Goal: Task Accomplishment & Management: Use online tool/utility

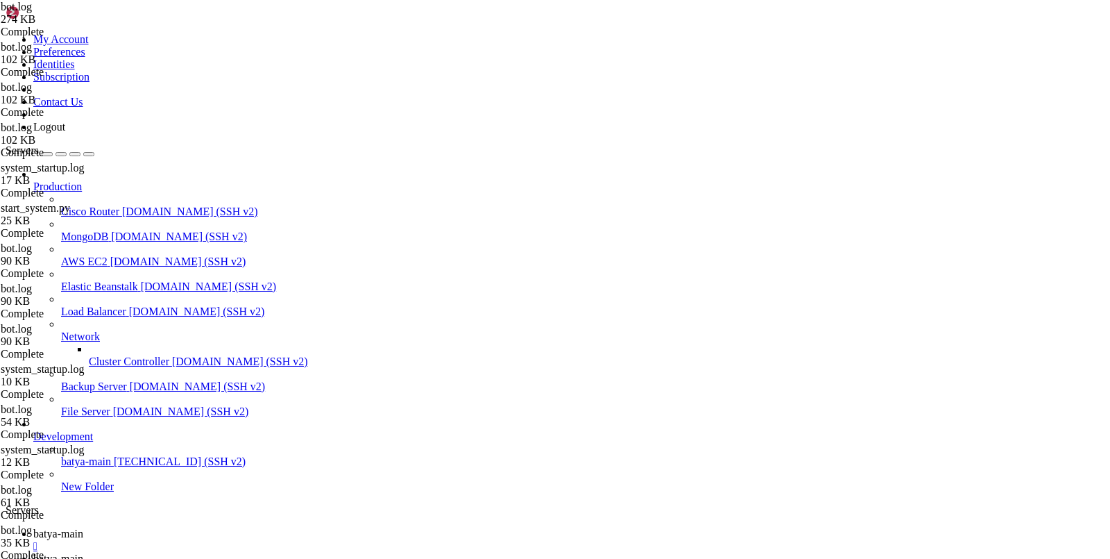
scroll to position [10, 0]
copy x-row "2959364"
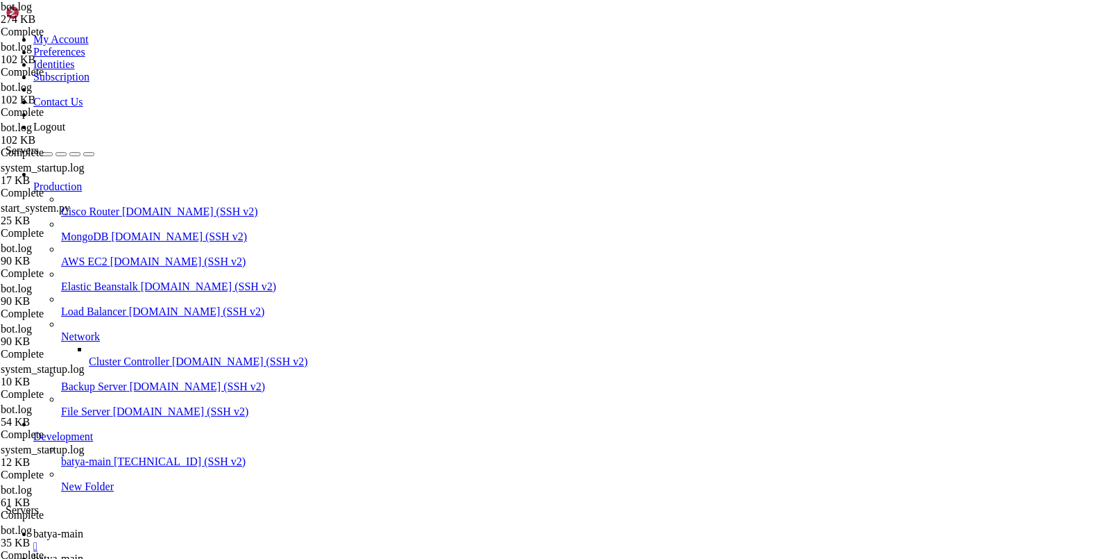
copy x-row "2959364"
click at [83, 552] on span "batya-main" at bounding box center [58, 558] width 50 height 12
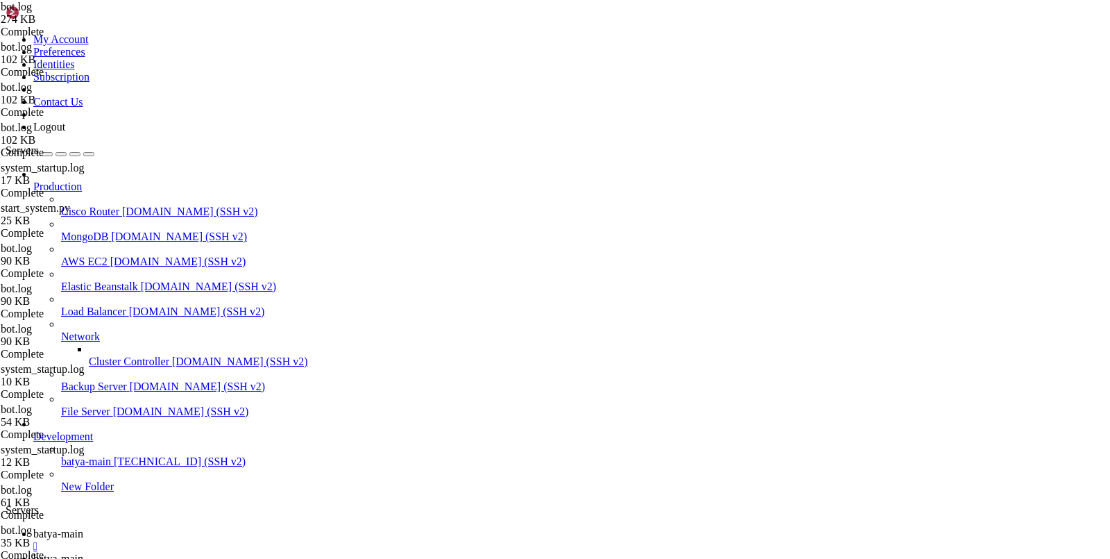
type input "/var/service/batya_vpn_bot"
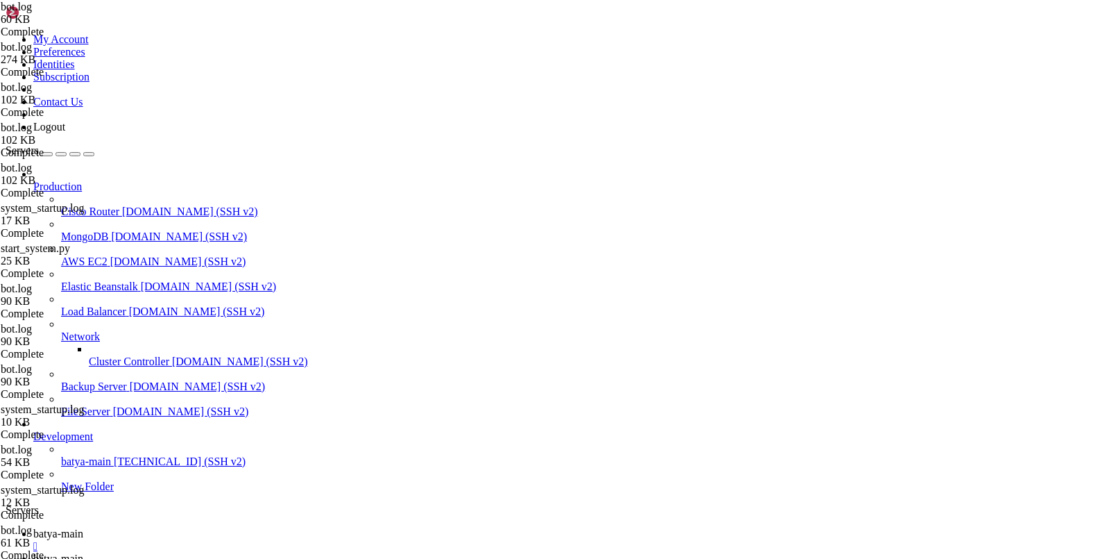
scroll to position [0, 0]
click at [83, 527] on span "batya-main" at bounding box center [58, 533] width 50 height 12
click at [316, 552] on link "batya-main " at bounding box center [569, 564] width 1072 height 25
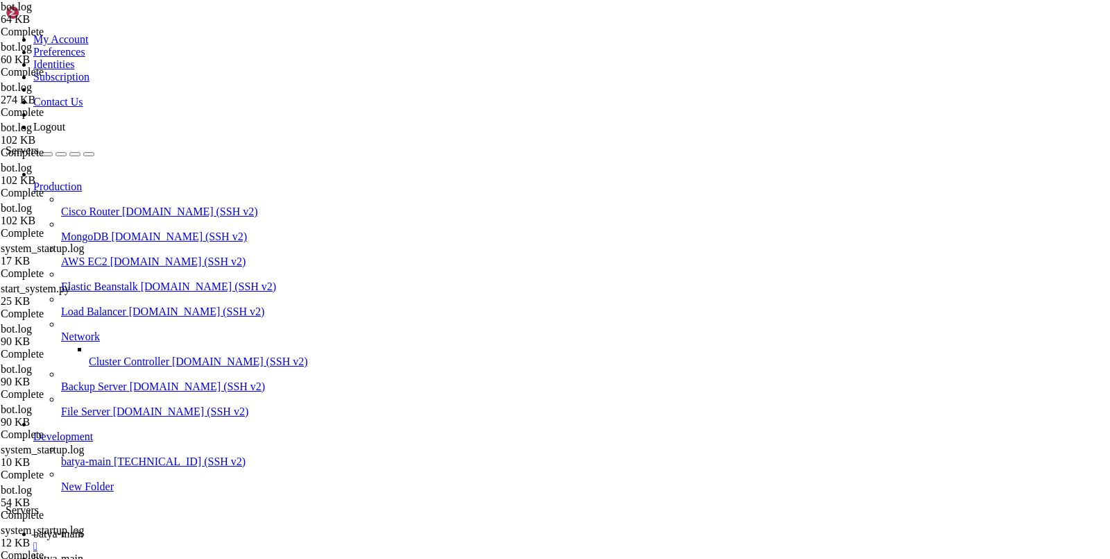
drag, startPoint x: 805, startPoint y: 262, endPoint x: 202, endPoint y: 298, distance: 604.2
type textarea "[DATE] 09:29:04,071 - [INFO] - aiogram.event - (dispatcher.py).feed_update(172)…"
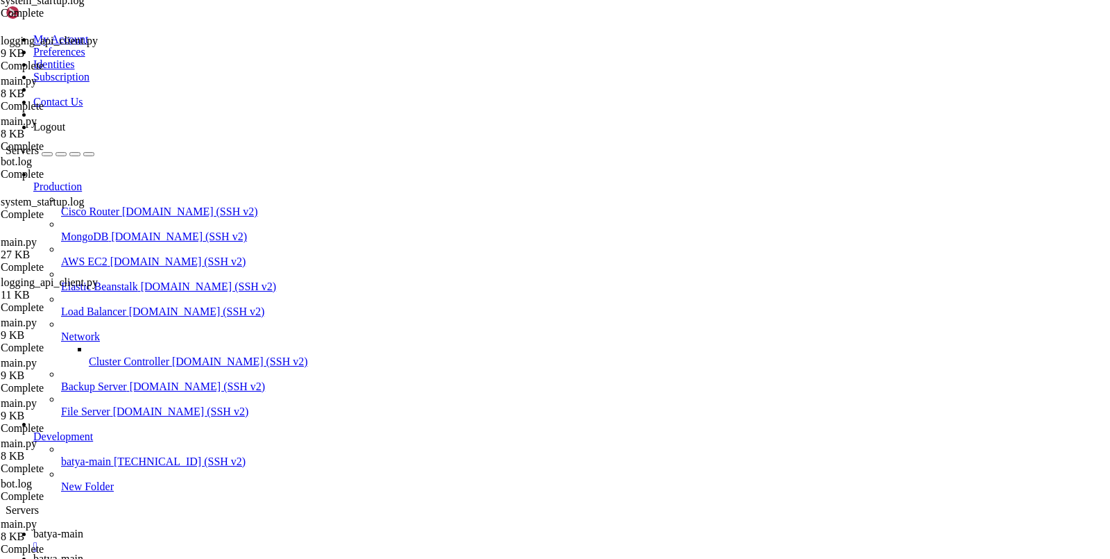
scroll to position [0, 0]
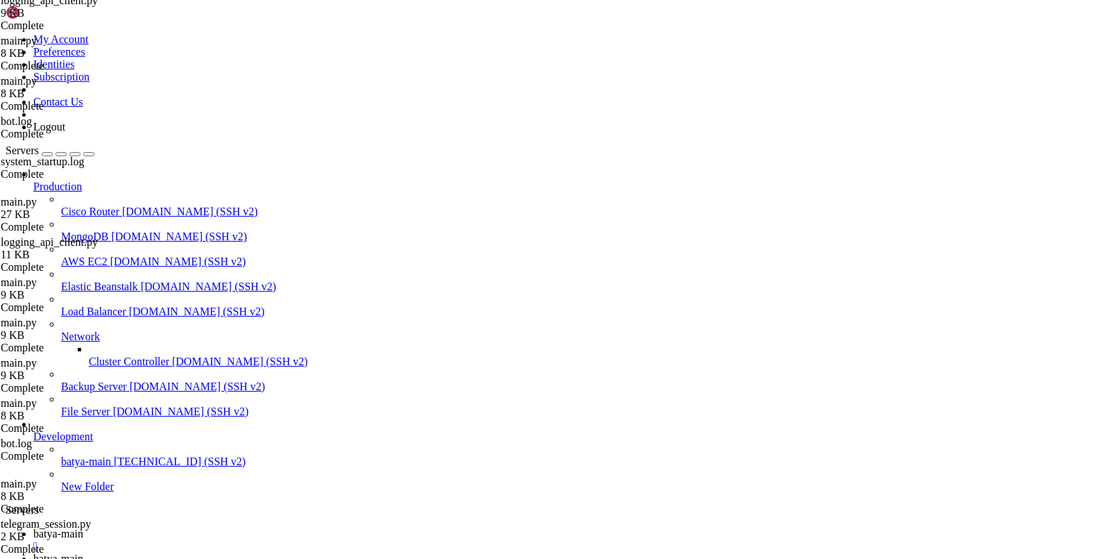
scroll to position [3629, 0]
click at [238, 527] on link "batya-main " at bounding box center [569, 539] width 1072 height 25
click at [83, 552] on span "batya-main" at bounding box center [58, 558] width 50 height 12
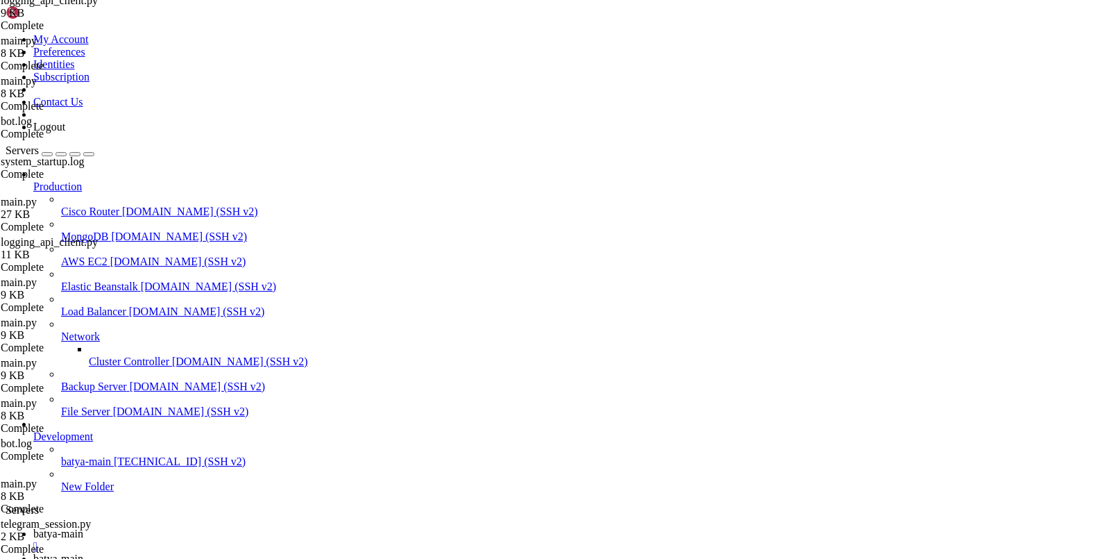
type input "/var/service/batya_vpn_bot"
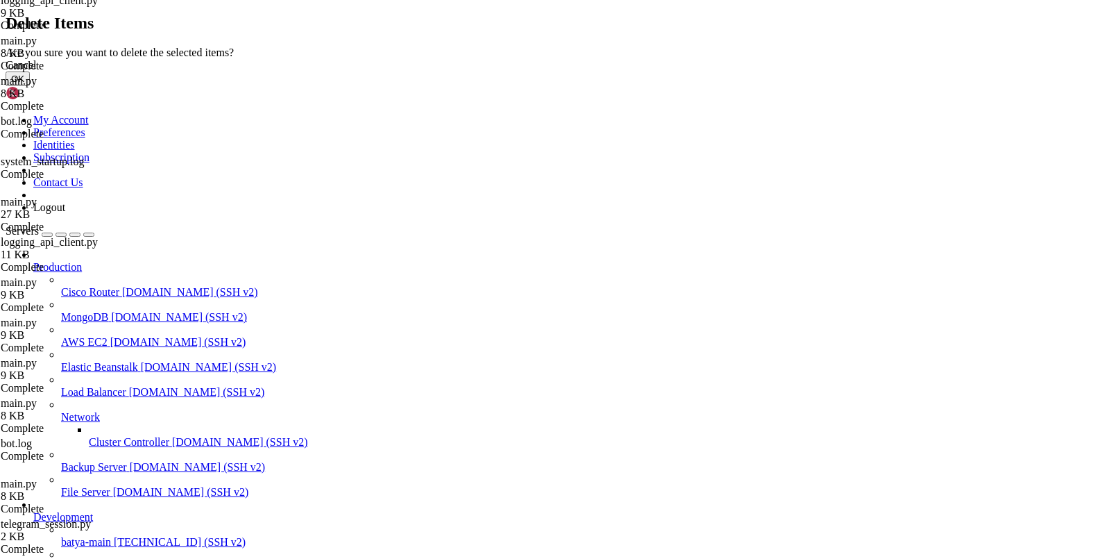
click at [30, 86] on button "OK" at bounding box center [18, 78] width 24 height 15
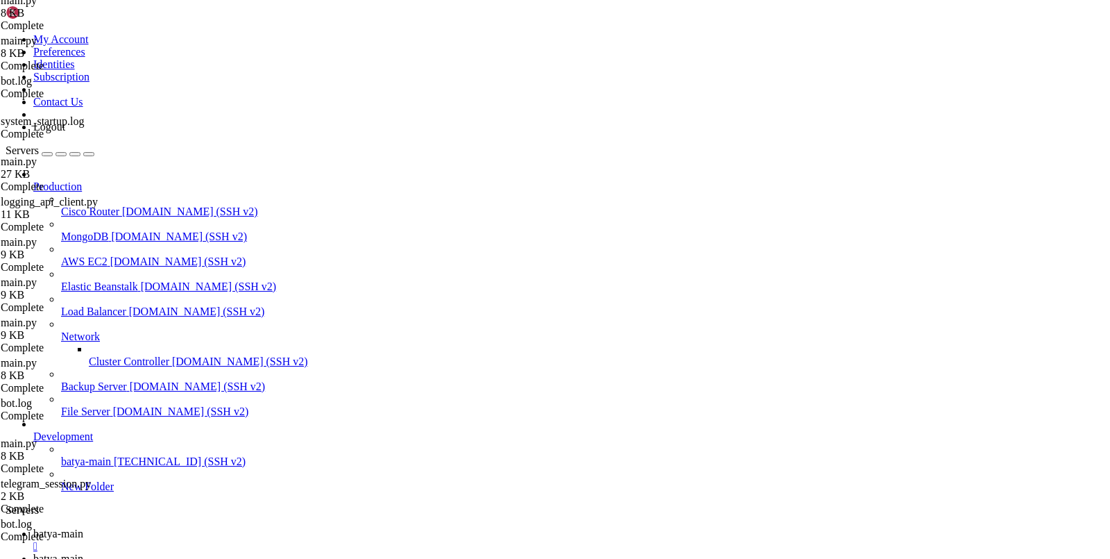
scroll to position [422, 0]
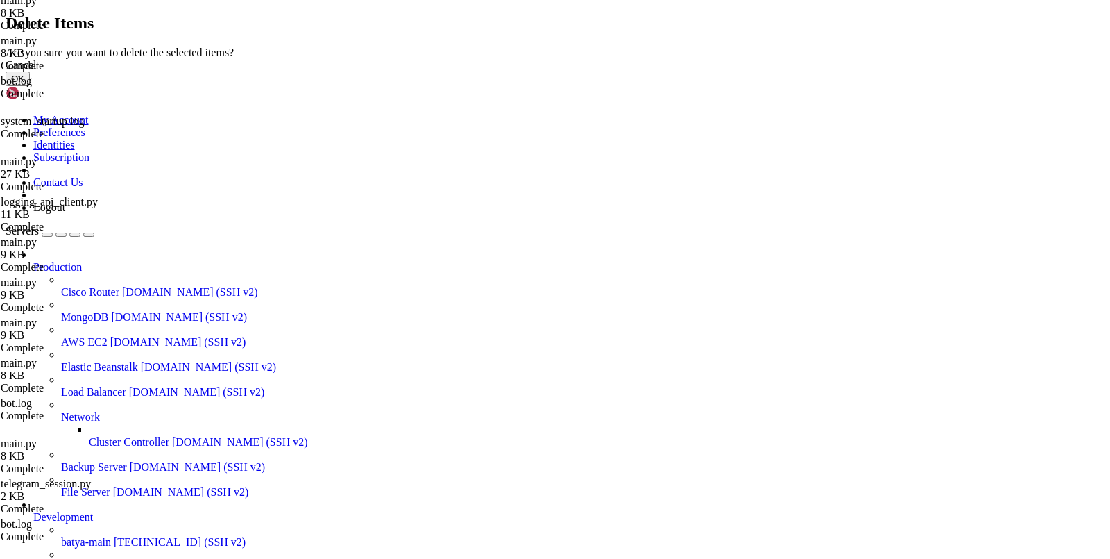
click at [30, 86] on button "OK" at bounding box center [18, 78] width 24 height 15
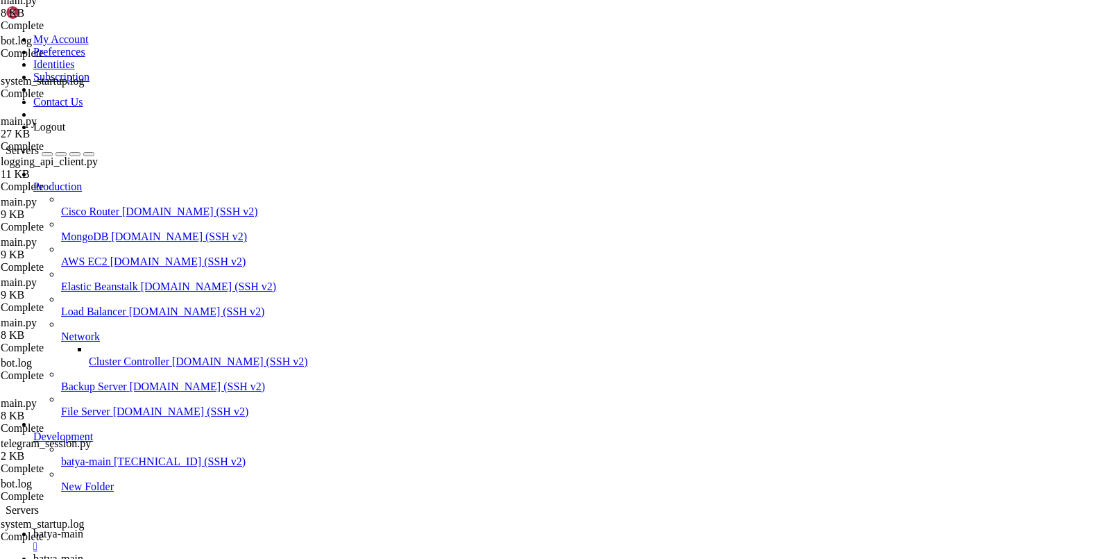
click at [83, 527] on span "batya-main" at bounding box center [58, 533] width 50 height 12
click at [83, 552] on span "batya-main" at bounding box center [58, 558] width 50 height 12
click at [221, 527] on link "batya-main " at bounding box center [569, 539] width 1072 height 25
click at [83, 552] on span "batya-main" at bounding box center [58, 558] width 50 height 12
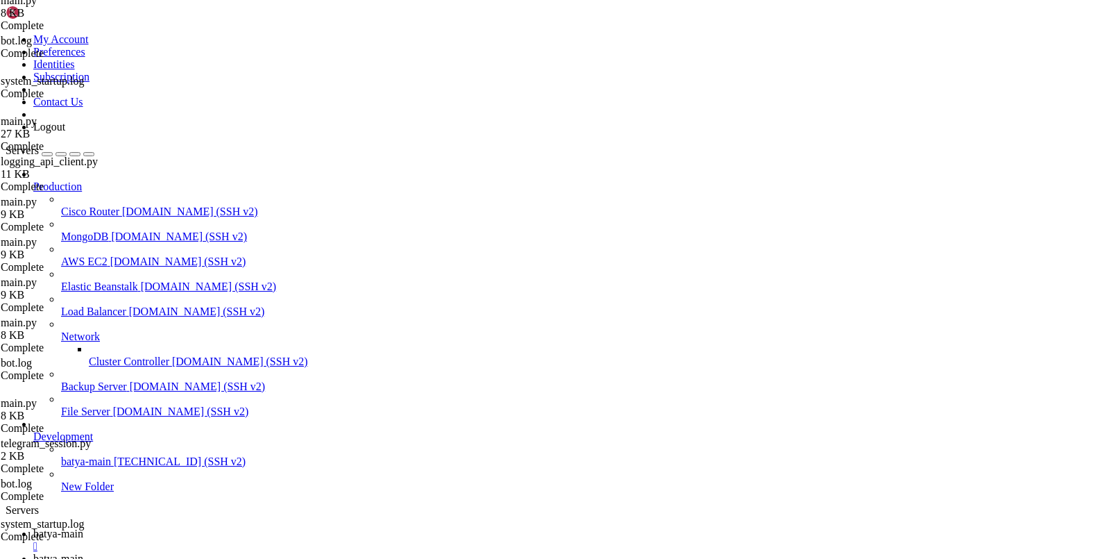
scroll to position [0, 0]
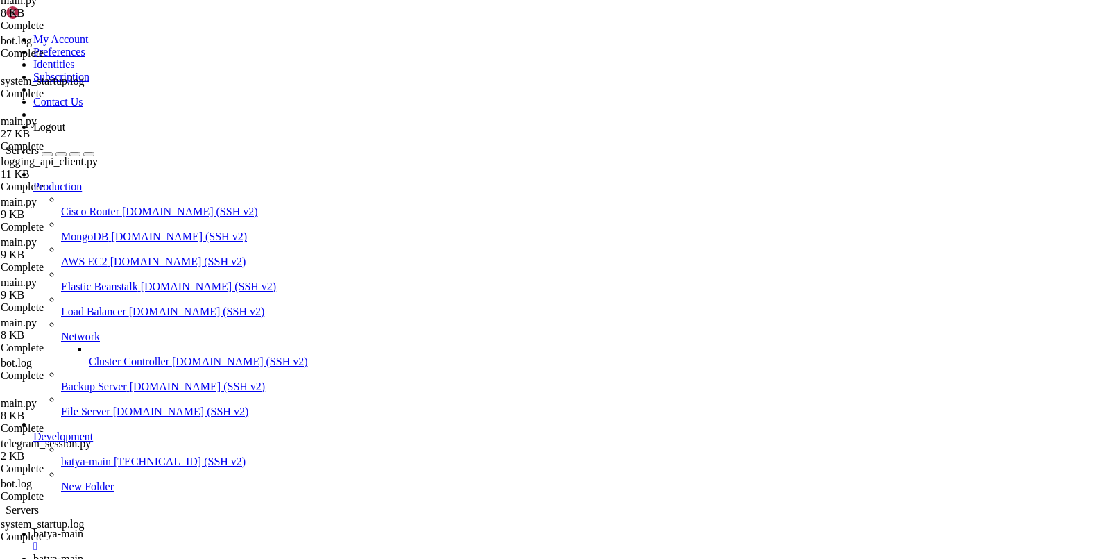
click at [218, 527] on link "batya-main " at bounding box center [569, 539] width 1072 height 25
drag, startPoint x: 129, startPoint y: 1165, endPoint x: 264, endPoint y: 1167, distance: 135.3
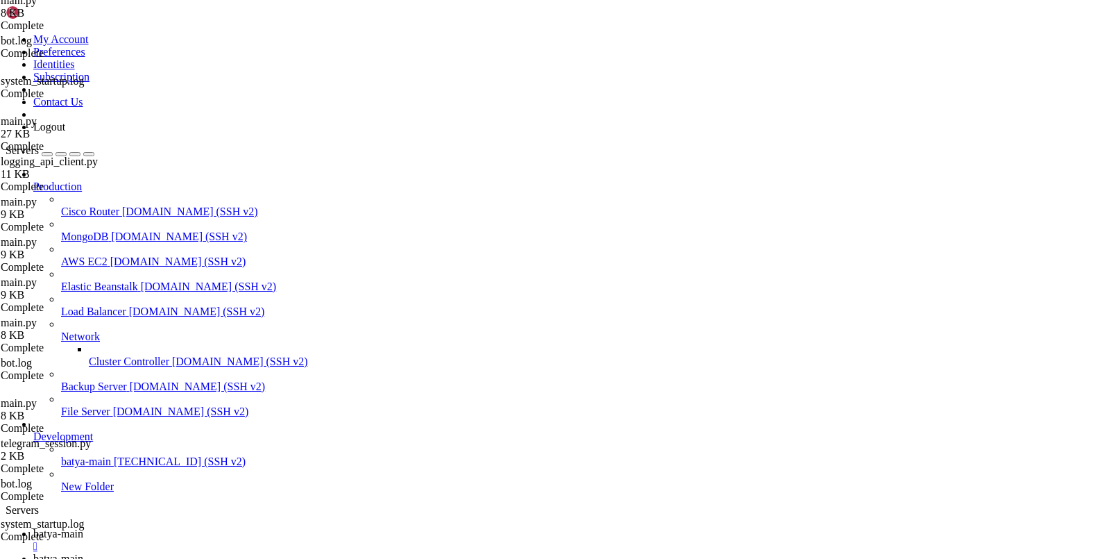
copy x-row "ps aux | grep main.py"
drag, startPoint x: 126, startPoint y: 1192, endPoint x: 192, endPoint y: 1192, distance: 65.2
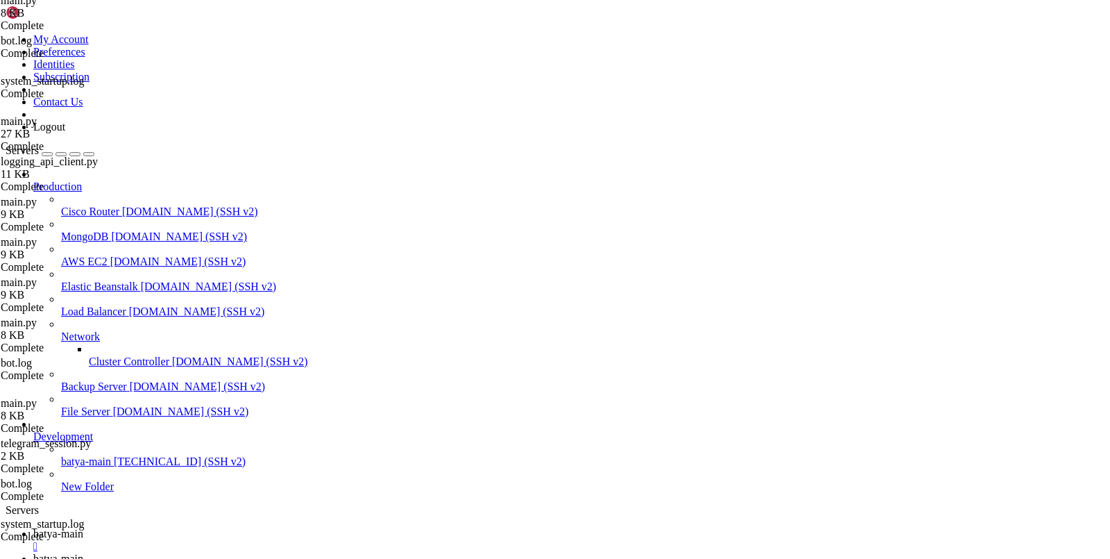
copy x-row "kill -USR2"
copy x-row "2963001"
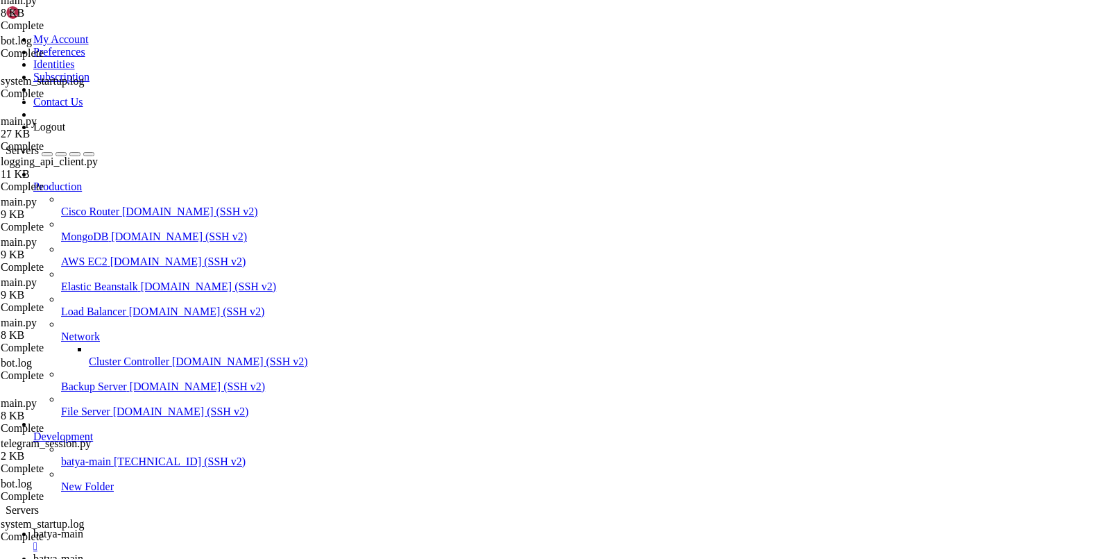
scroll to position [413973, 0]
click at [83, 552] on span "batya-main" at bounding box center [58, 558] width 50 height 12
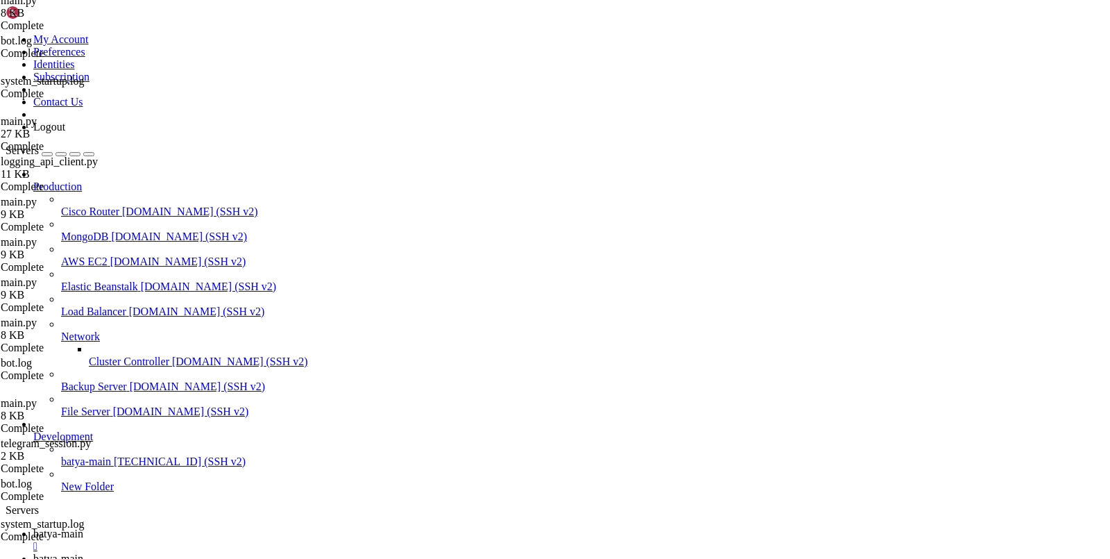
scroll to position [3554, 0]
type textarea "TimeoutError"
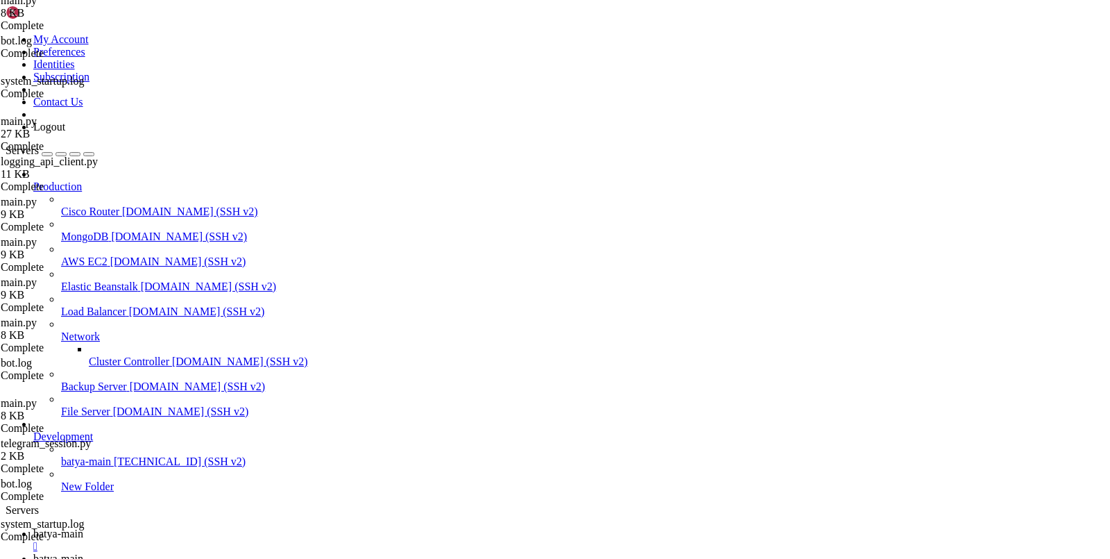
click at [83, 527] on span "batya-main" at bounding box center [58, 533] width 50 height 12
click at [316, 552] on link "batya-main " at bounding box center [569, 564] width 1072 height 25
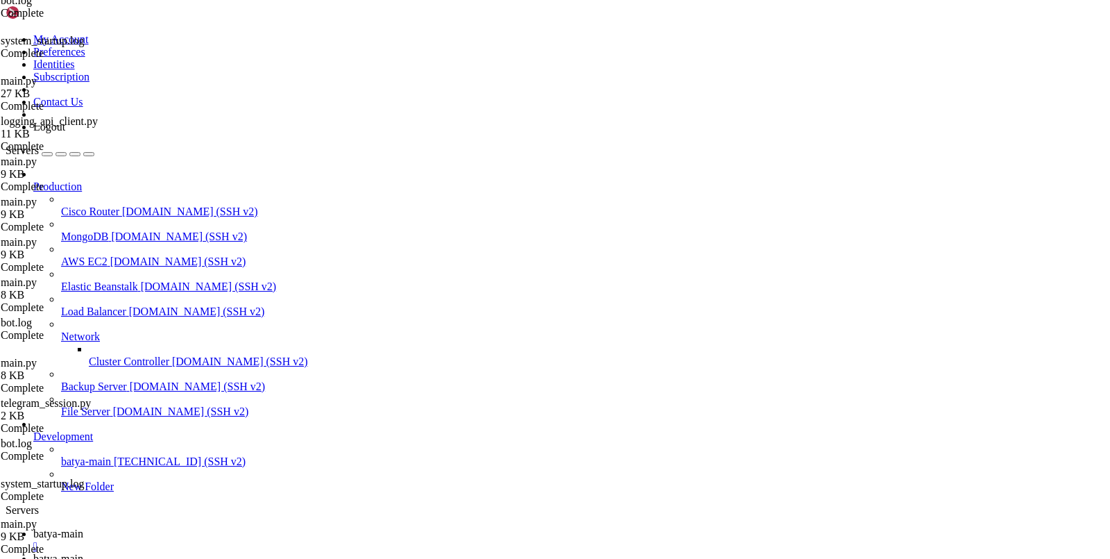
scroll to position [11, 0]
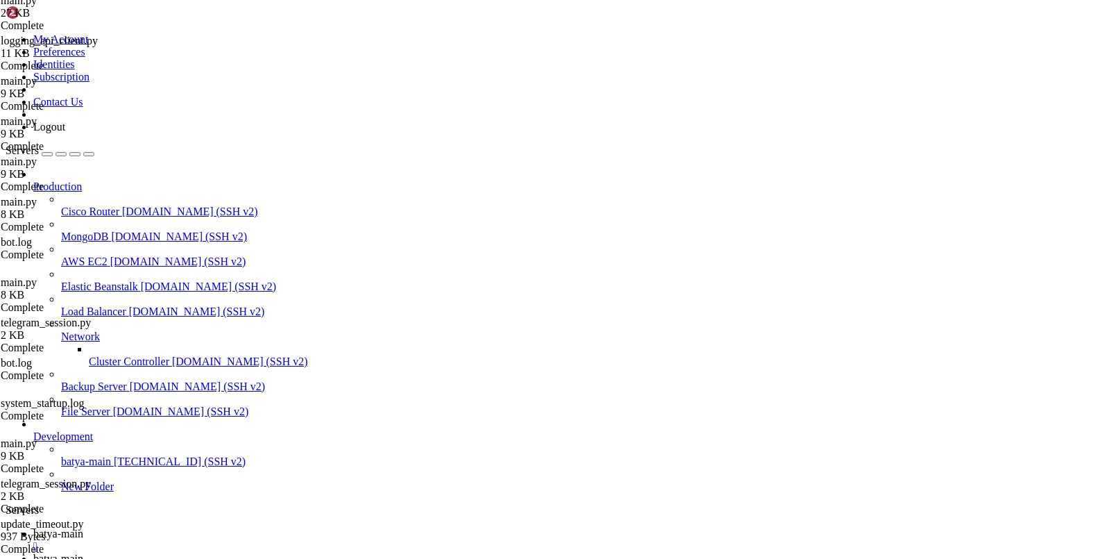
click at [83, 527] on span "batya-main" at bounding box center [58, 533] width 50 height 12
click at [335, 552] on link "batya-main " at bounding box center [569, 564] width 1072 height 25
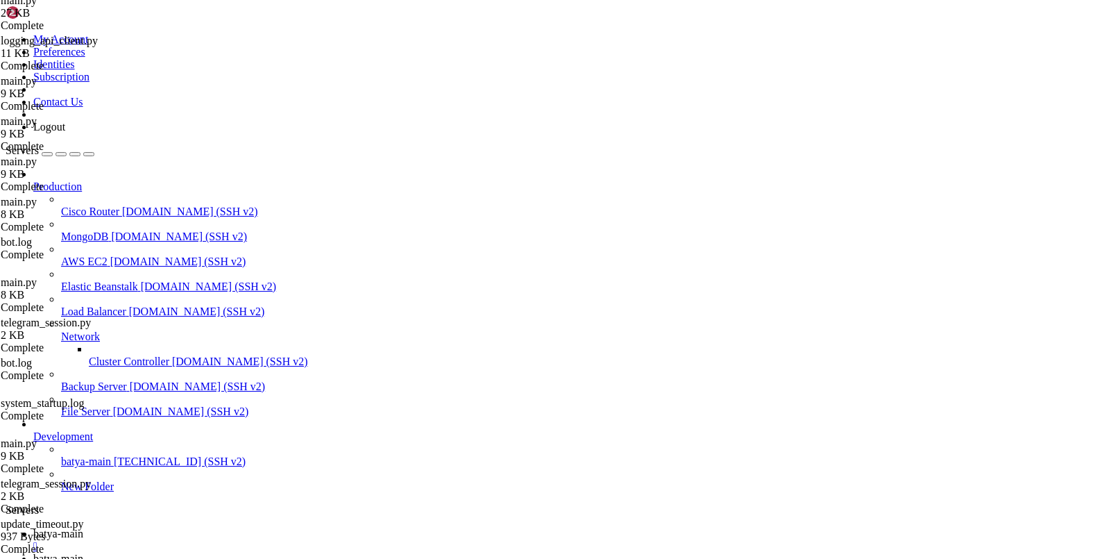
type input "/var/service/batya_vpn_bot"
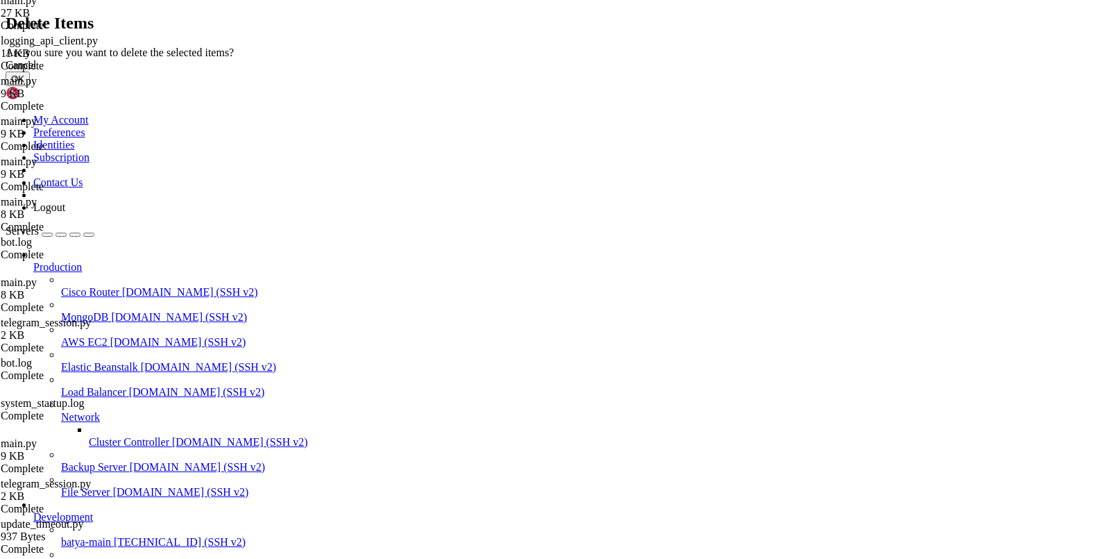
click at [30, 86] on button "OK" at bounding box center [18, 78] width 24 height 15
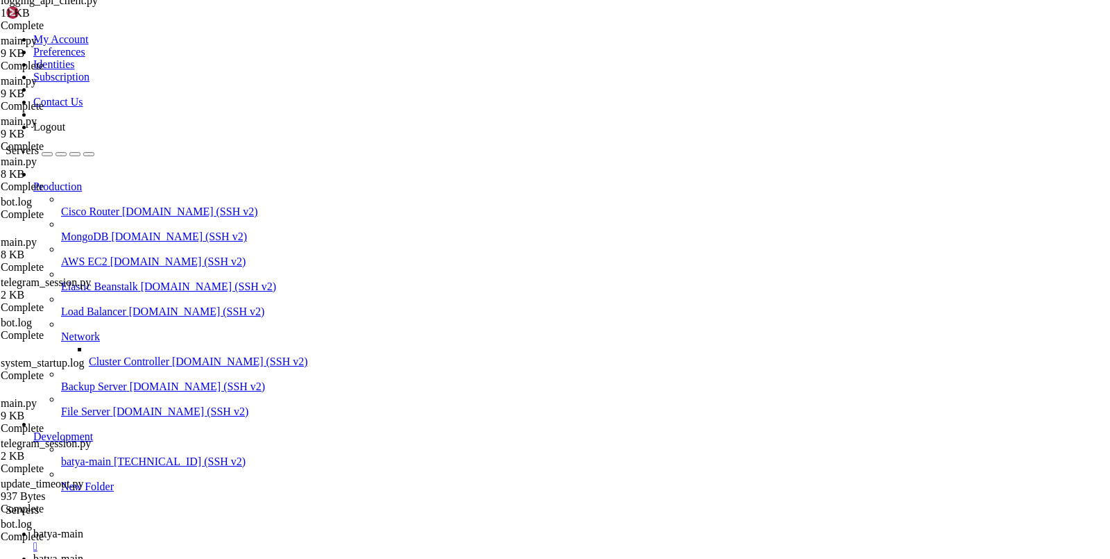
scroll to position [422, 0]
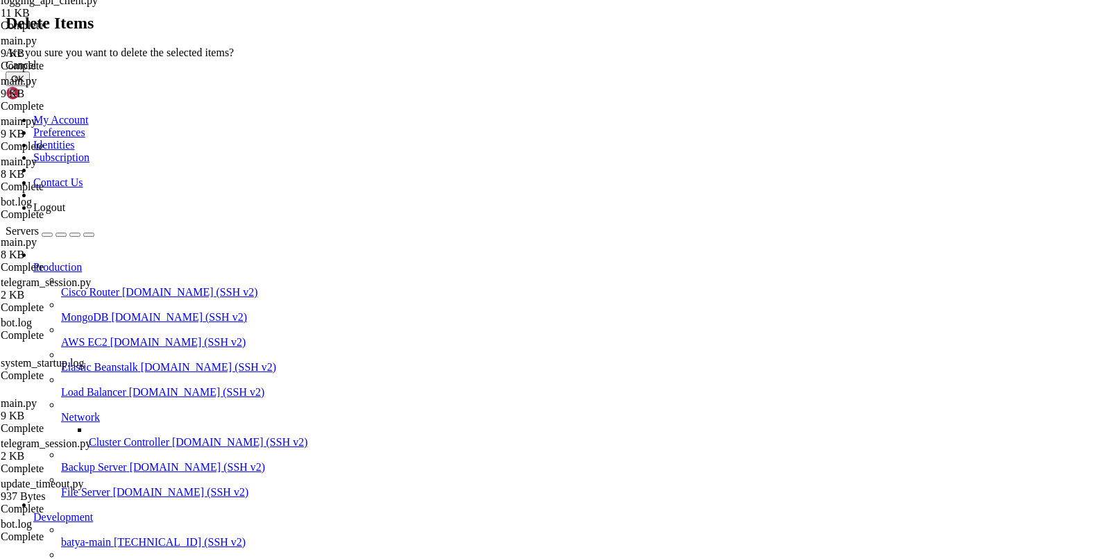
click at [30, 86] on button "OK" at bounding box center [18, 78] width 24 height 15
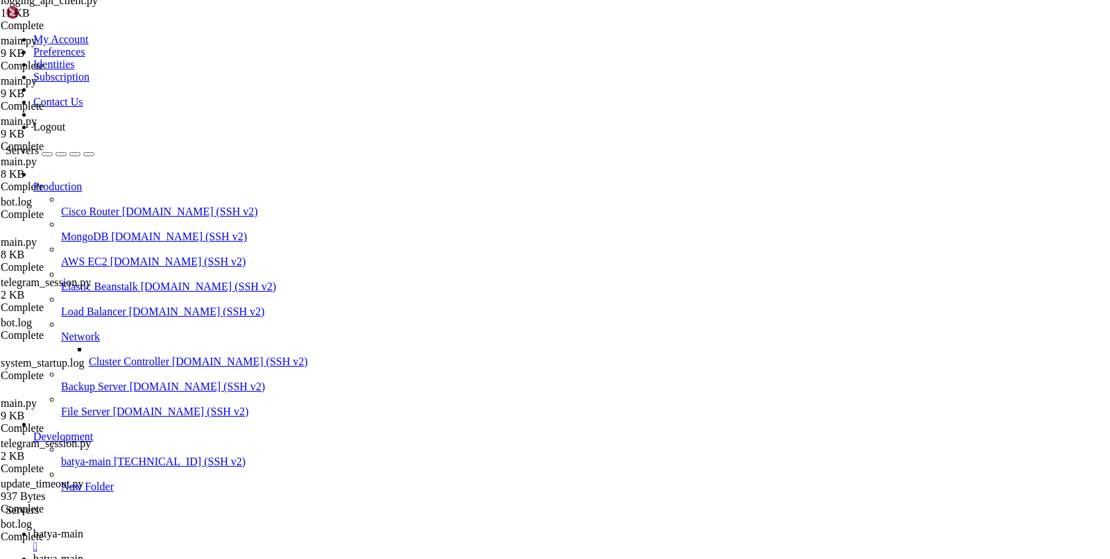
scroll to position [0, 0]
click at [221, 527] on link "batya-main " at bounding box center [569, 539] width 1072 height 25
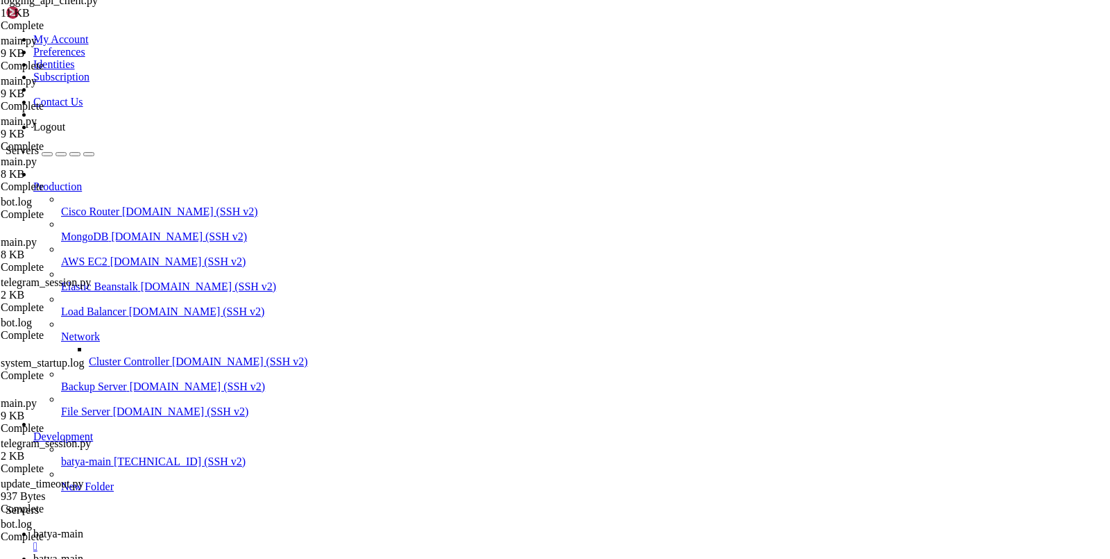
drag, startPoint x: 142, startPoint y: 1188, endPoint x: 270, endPoint y: 1188, distance: 128.4
copy x-row "ps aux | grep main.py"
drag, startPoint x: 137, startPoint y: 1191, endPoint x: 195, endPoint y: 1189, distance: 58.3
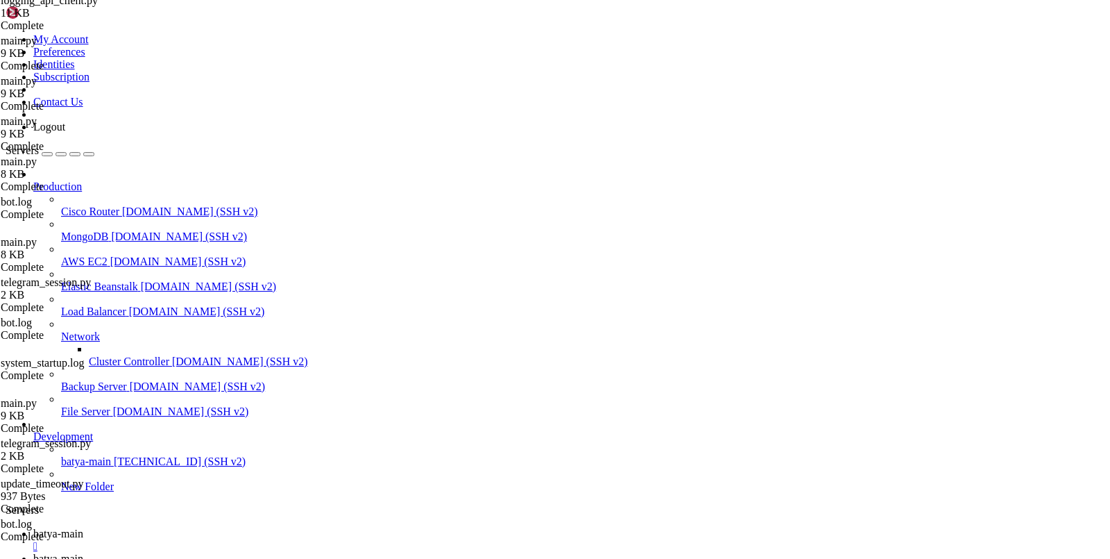
drag, startPoint x: 199, startPoint y: 1189, endPoint x: 134, endPoint y: 1189, distance: 65.2
copy x-row "kill -USR2"
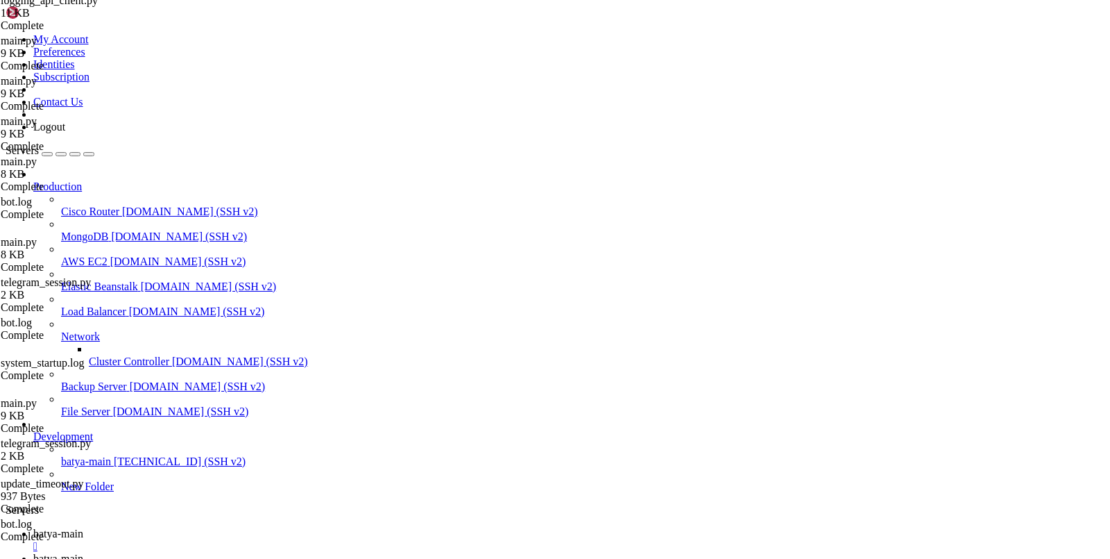
copy x-row "2963874"
click at [312, 552] on link "batya-main " at bounding box center [569, 564] width 1072 height 25
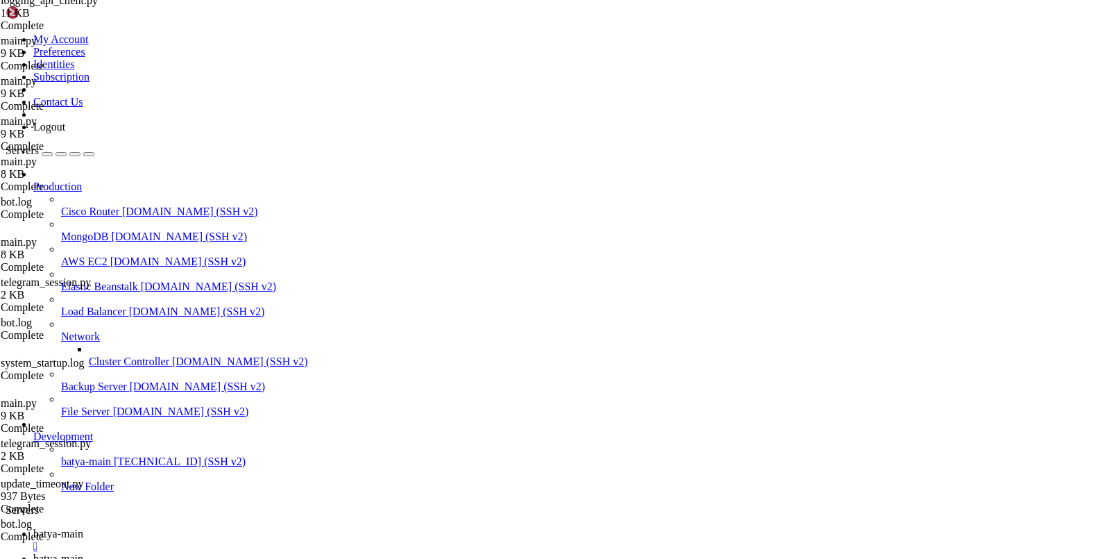
scroll to position [258, 0]
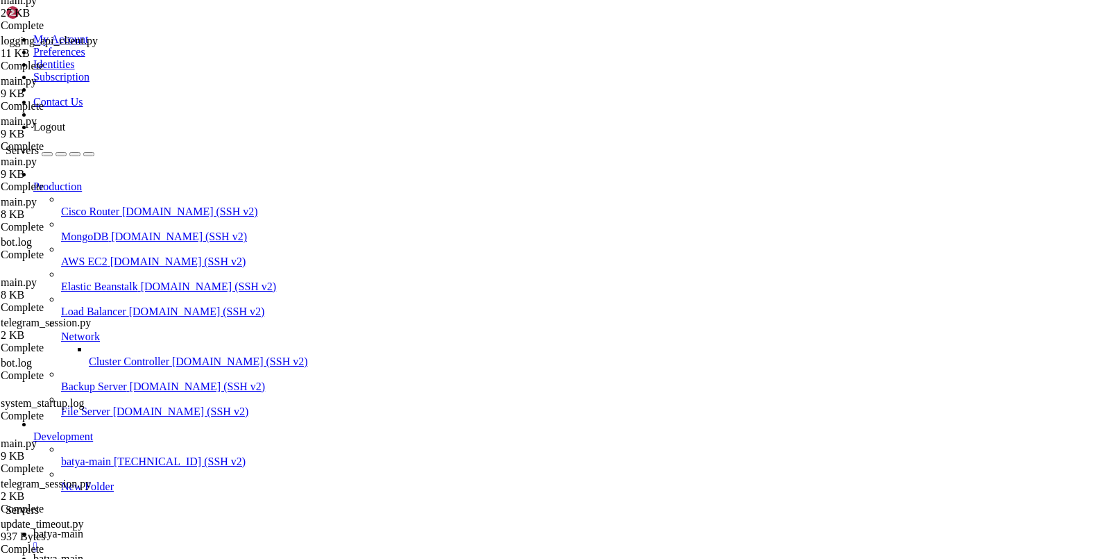
scroll to position [0, 67]
type textarea "[DATE] 10:21:13,437 - [INFO] - __main__ - (scheduler.py).process_trial_ended_pu…"
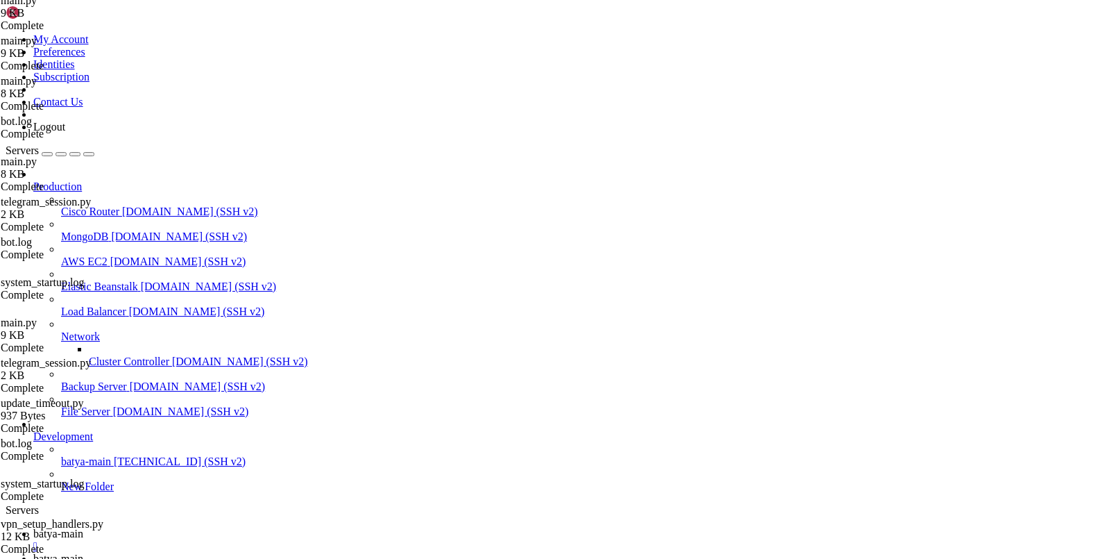
click at [237, 527] on link "batya-main " at bounding box center [569, 539] width 1072 height 25
click at [83, 552] on span "batya-main" at bounding box center [58, 558] width 50 height 12
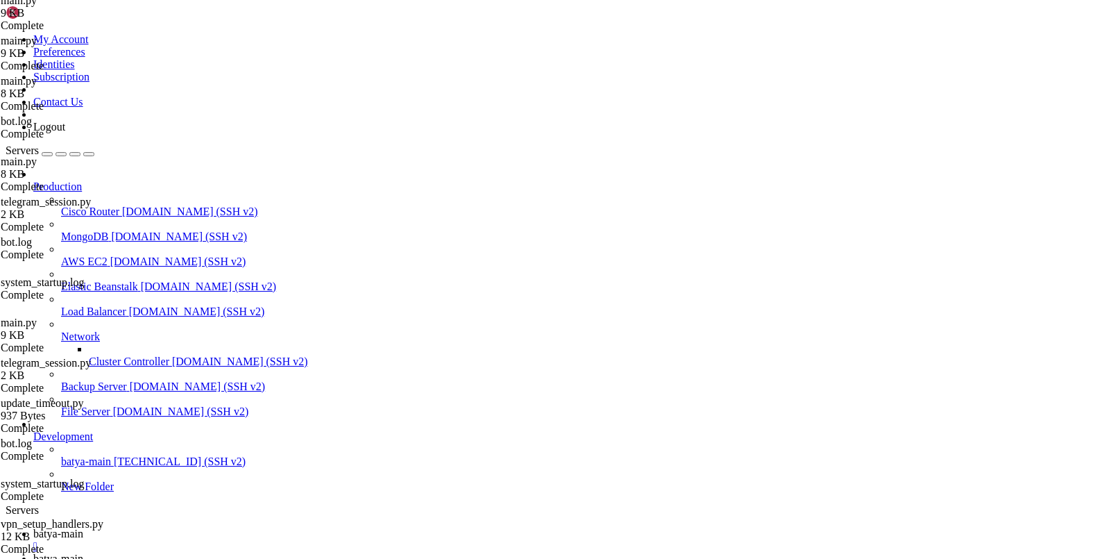
type input "/var/service/batya_vpn_bot"
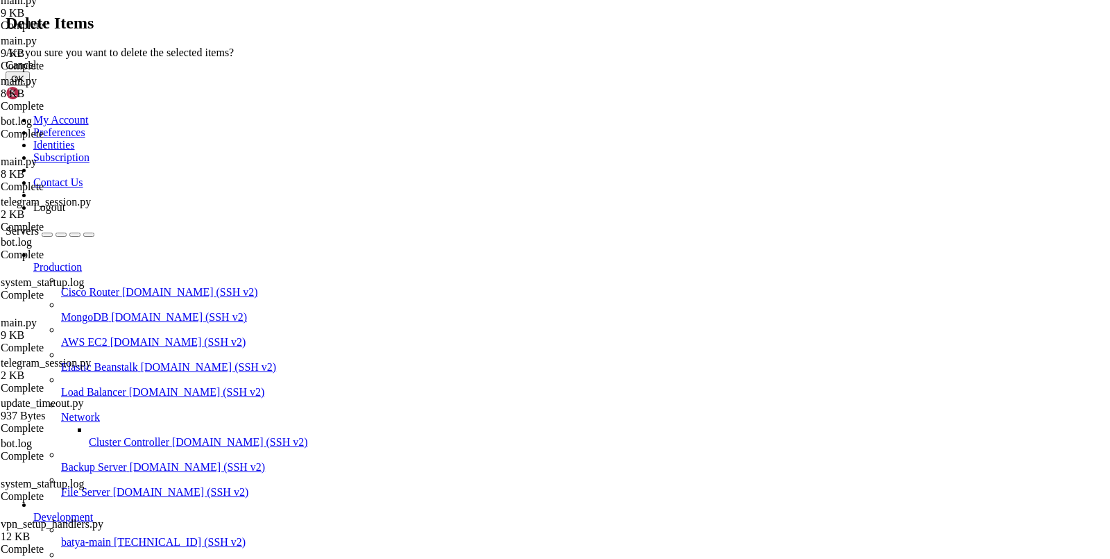
click at [30, 86] on button "OK" at bounding box center [18, 78] width 24 height 15
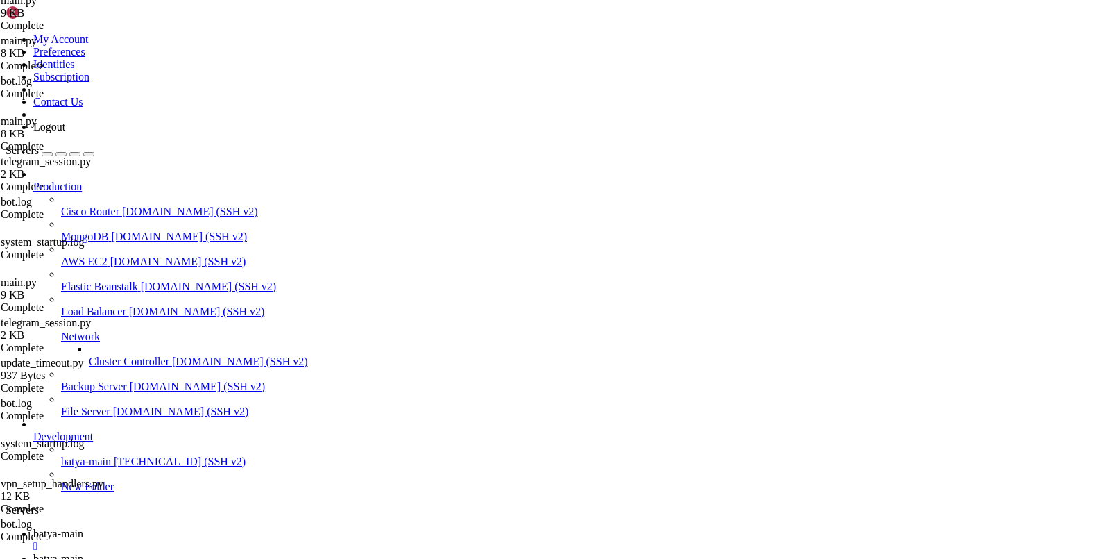
scroll to position [422, 0]
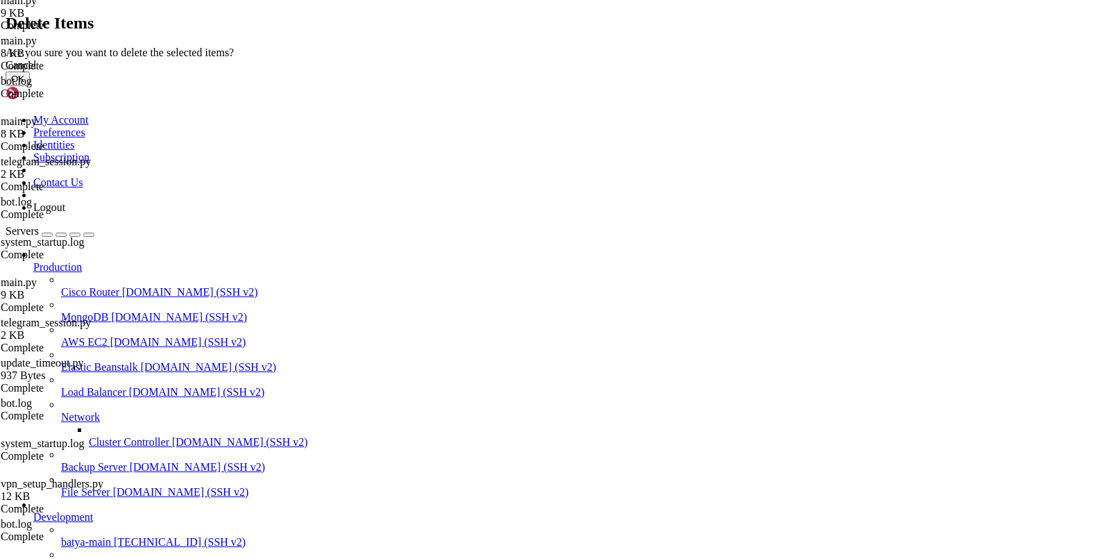
click at [30, 86] on button "OK" at bounding box center [18, 78] width 24 height 15
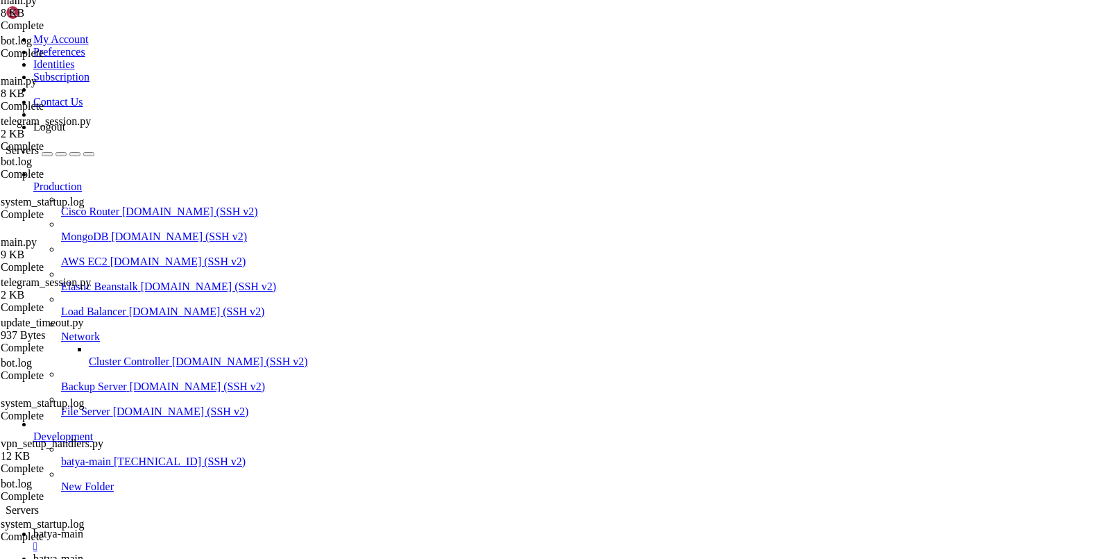
click at [83, 527] on span "batya-main" at bounding box center [58, 533] width 50 height 12
click at [83, 552] on span "batya-main" at bounding box center [58, 558] width 50 height 12
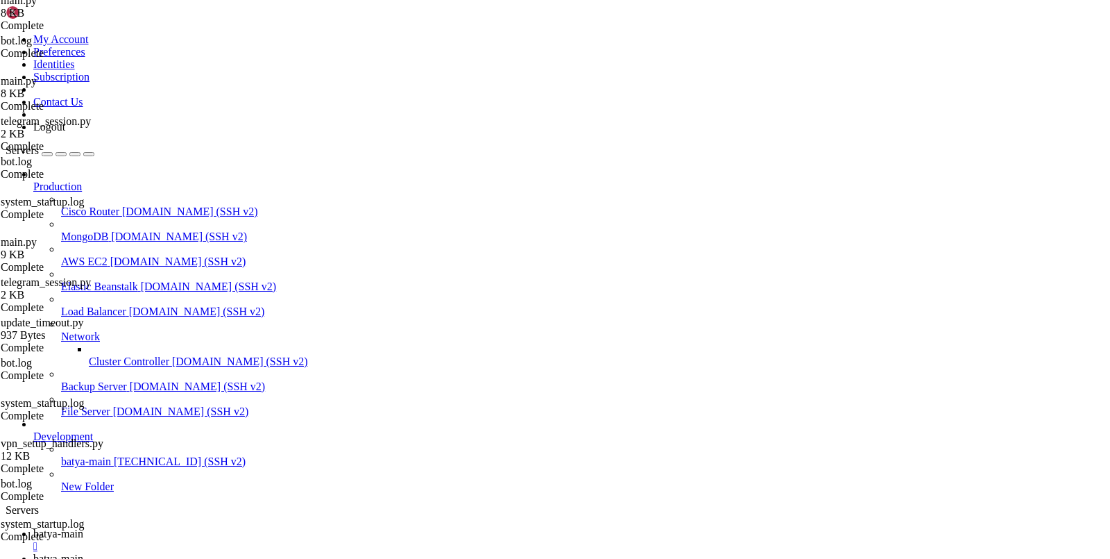
click at [214, 527] on link "batya-main " at bounding box center [569, 539] width 1072 height 25
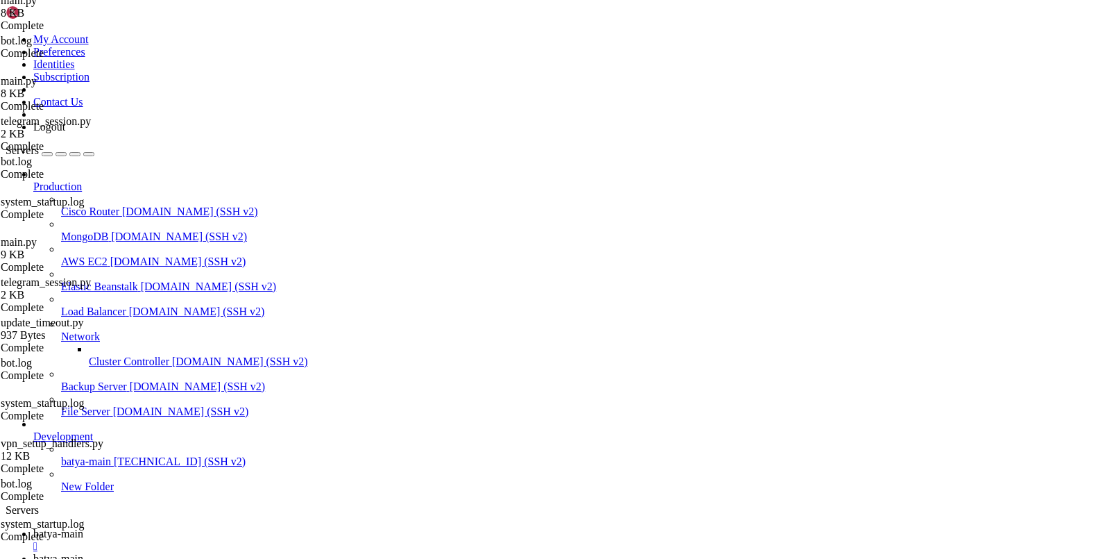
copy x-row "2964344"
click at [83, 552] on span "batya-main" at bounding box center [58, 558] width 50 height 12
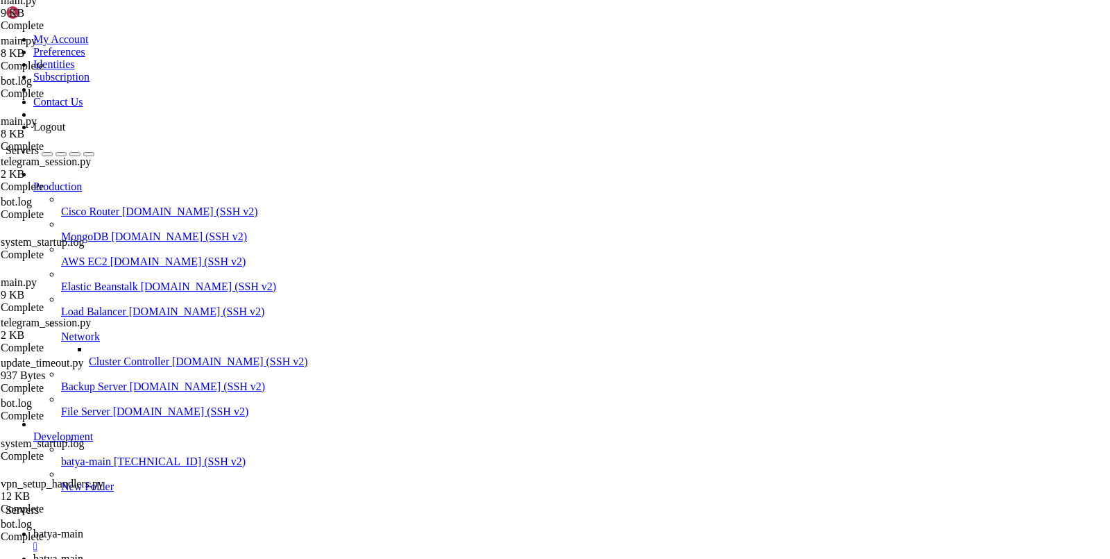
scroll to position [0, 0]
type textarea "[DATE] 10:36:34,448 - [INFO] - aiogram.event - (dispatcher.py).feed_update(172)…"
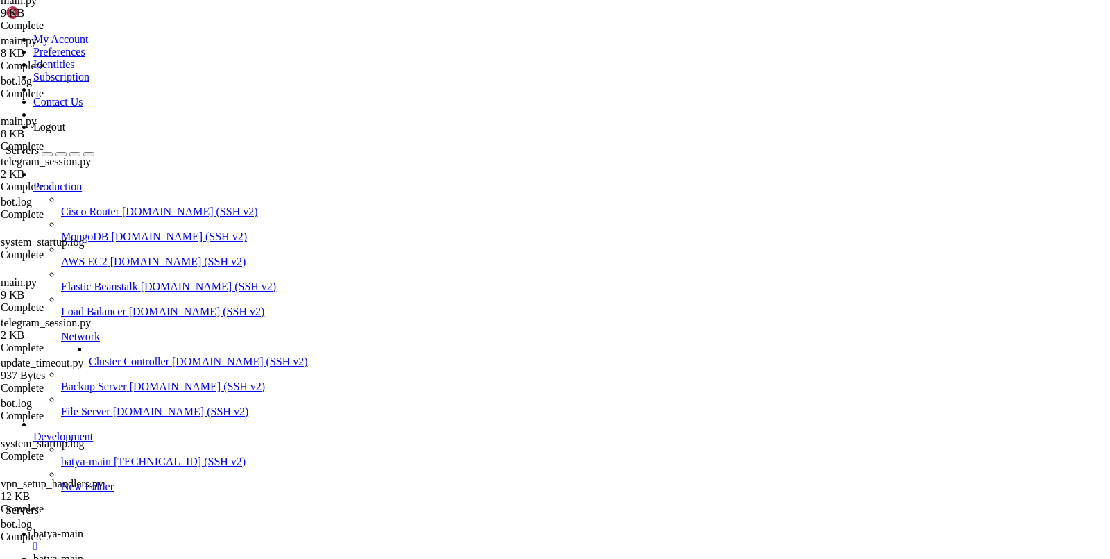
click at [183, 527] on link "batya-main " at bounding box center [569, 539] width 1072 height 25
click at [83, 552] on span "batya-main" at bounding box center [58, 558] width 50 height 12
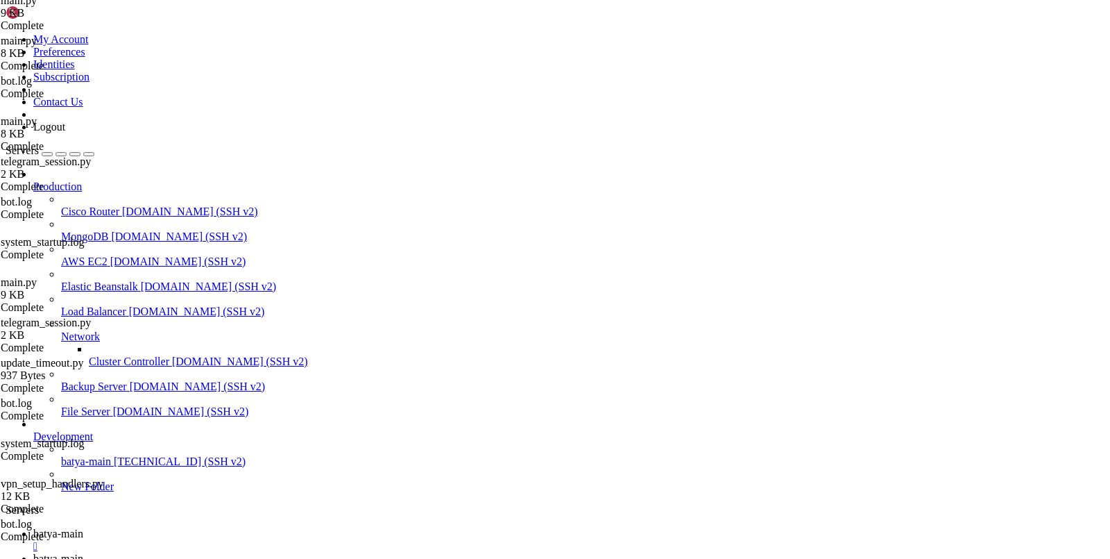
scroll to position [453, 0]
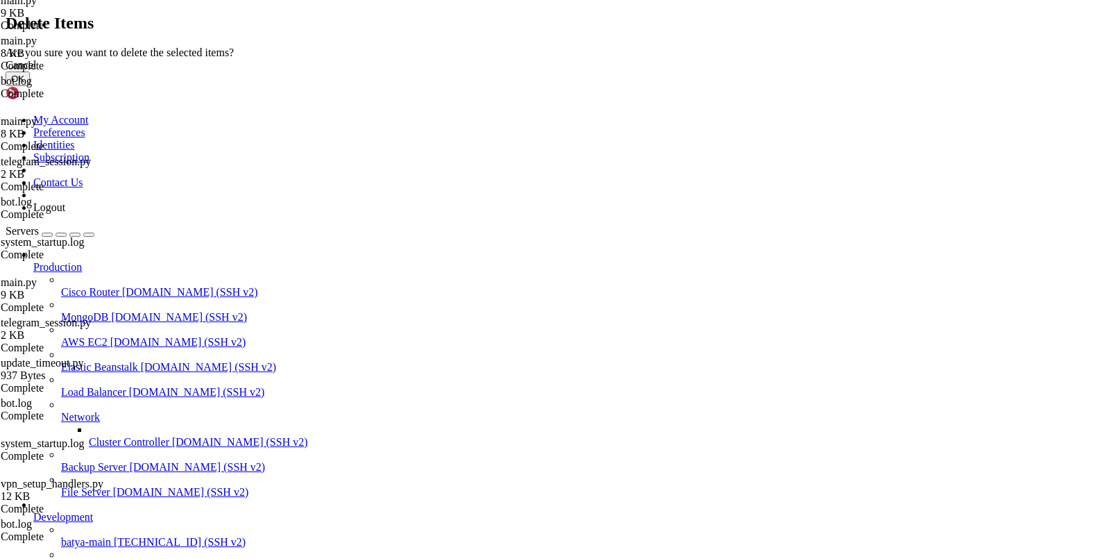
click at [30, 86] on button "OK" at bounding box center [18, 78] width 24 height 15
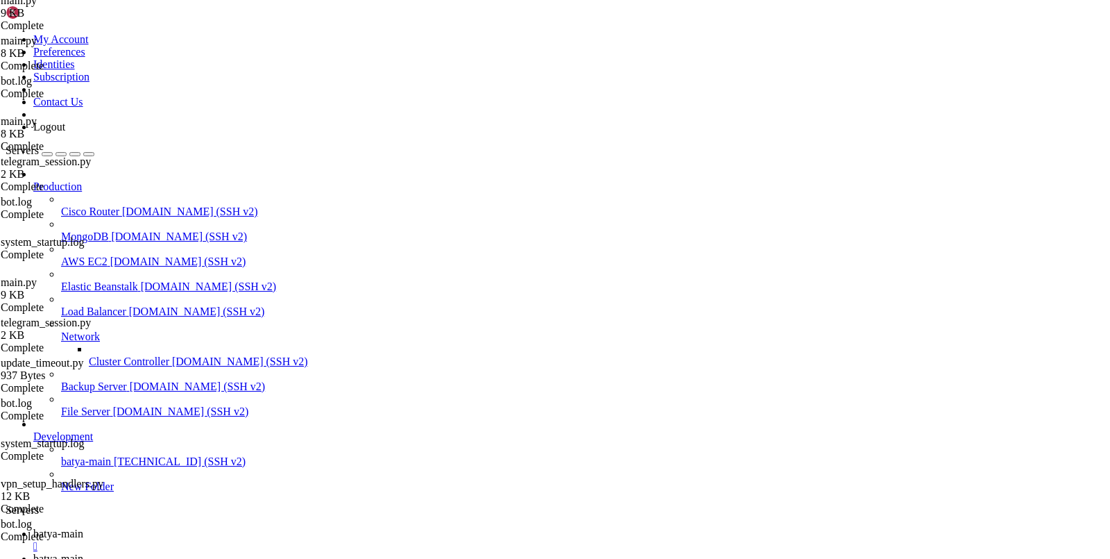
scroll to position [422, 0]
click at [197, 527] on link "batya-main " at bounding box center [569, 539] width 1072 height 25
click at [83, 552] on span "batya-main" at bounding box center [58, 558] width 50 height 12
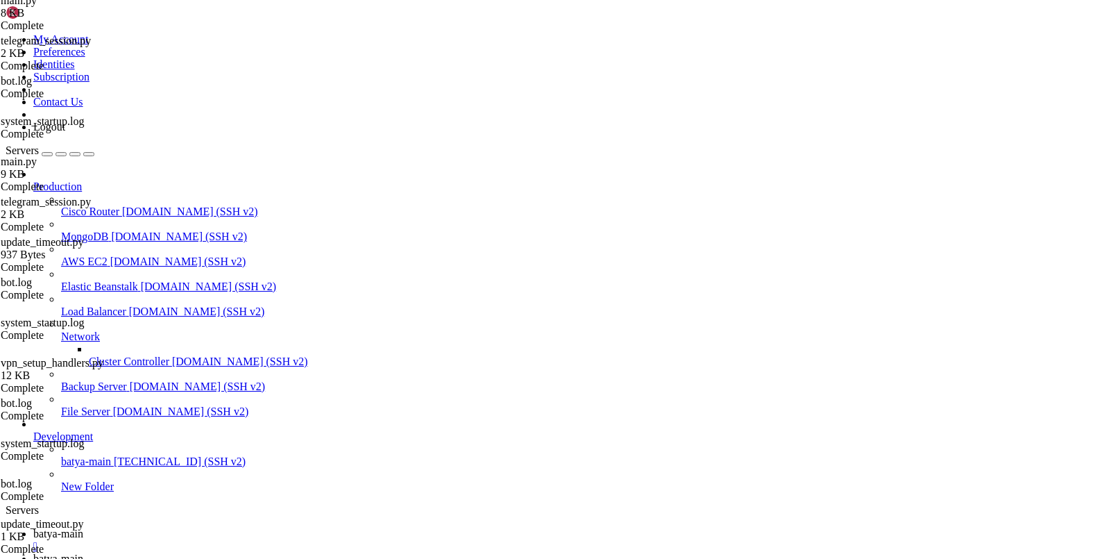
click at [237, 527] on link "batya-main " at bounding box center [569, 539] width 1072 height 25
click at [329, 552] on link "batya-main " at bounding box center [569, 564] width 1072 height 25
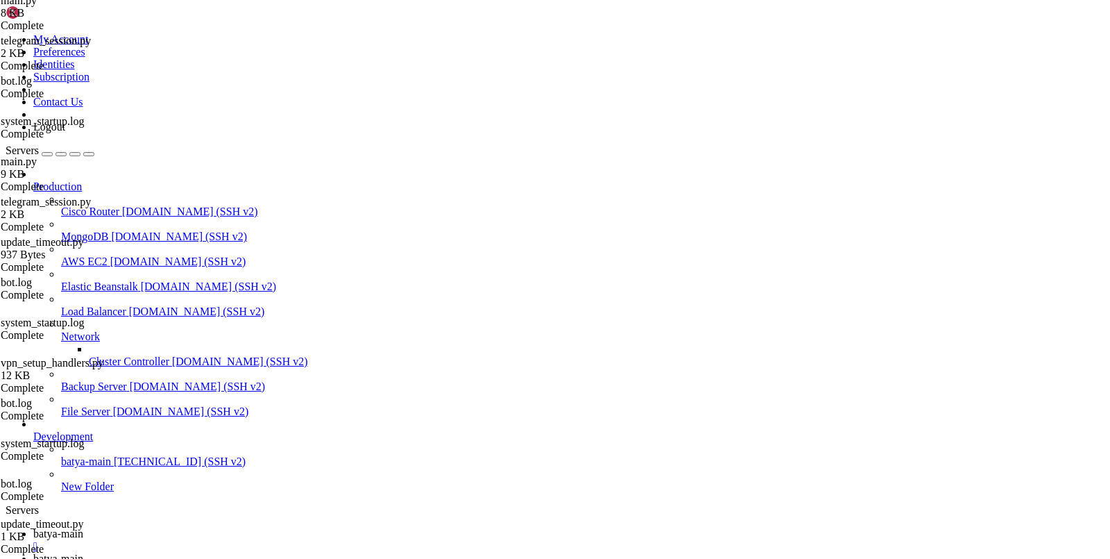
type input "/var/service/batya_vpn_bot"
click at [83, 527] on span "batya-main" at bounding box center [58, 533] width 50 height 12
click at [83, 552] on span "batya-main" at bounding box center [58, 558] width 50 height 12
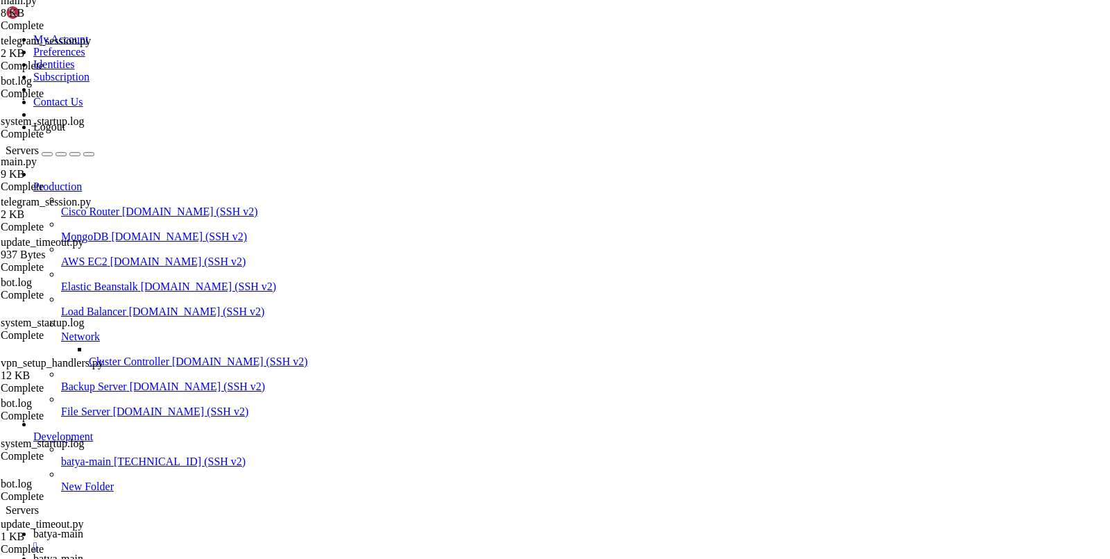
click at [83, 527] on span "batya-main" at bounding box center [58, 533] width 50 height 12
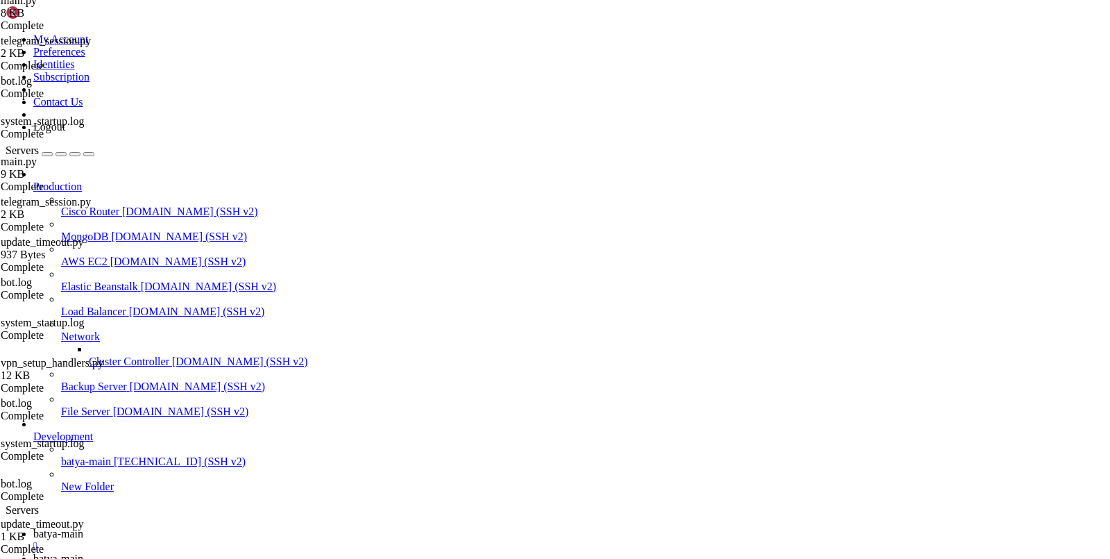
copy x-row "2965414"
click at [83, 552] on span "batya-main" at bounding box center [58, 558] width 50 height 12
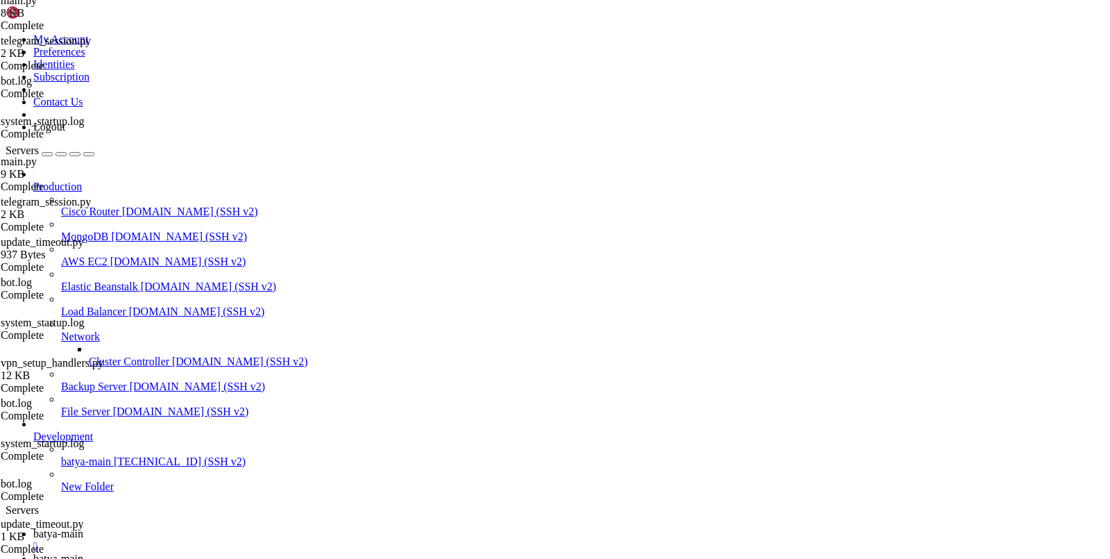
type textarea "[DATE] 10:48:38,274 - [ERROR] - __main__ - (main.py).loop_watchdog_task(136) - …"
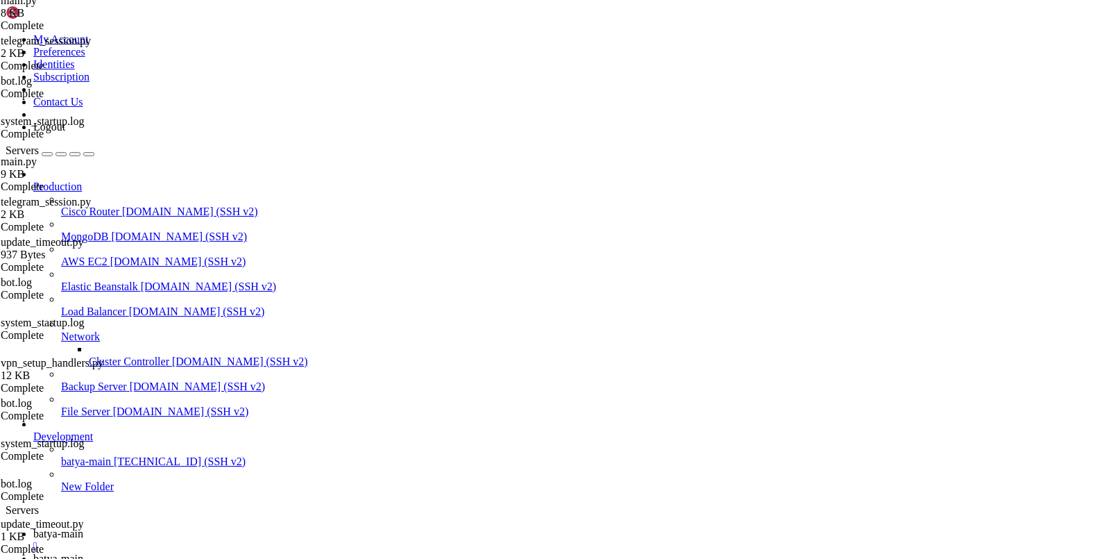
type textarea "[DATE] 10:43:12,554 - [INFO] - root - (logger.py).setup_logging(38) - Система л…"
click at [224, 527] on link "batya-main " at bounding box center [569, 539] width 1072 height 25
click at [321, 552] on link "batya-main " at bounding box center [569, 564] width 1072 height 25
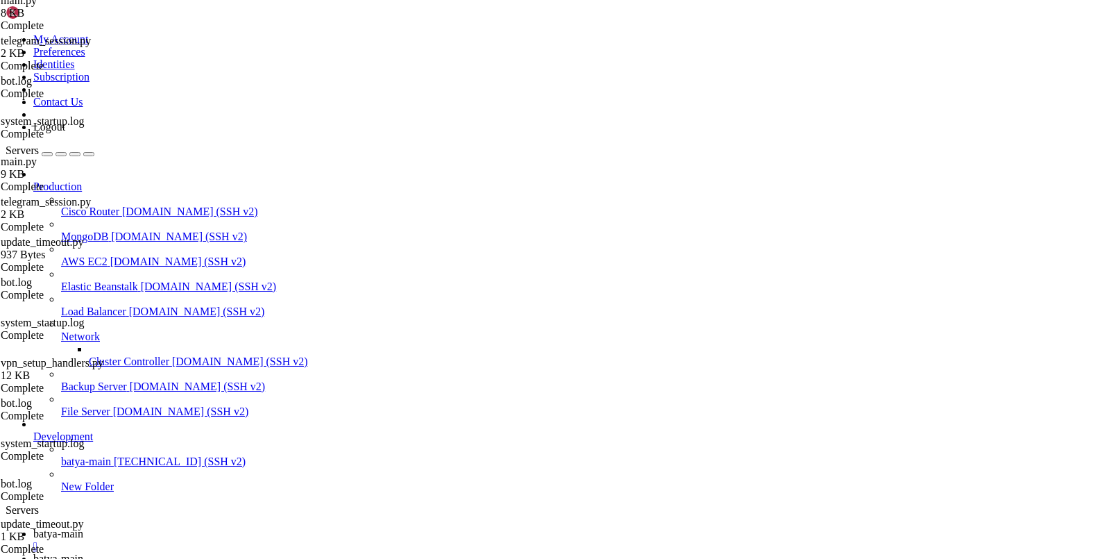
click at [83, 527] on span "batya-main" at bounding box center [58, 533] width 50 height 12
drag, startPoint x: 183, startPoint y: 1191, endPoint x: 297, endPoint y: 1189, distance: 114.5
drag, startPoint x: 135, startPoint y: 1192, endPoint x: 302, endPoint y: 1192, distance: 167.3
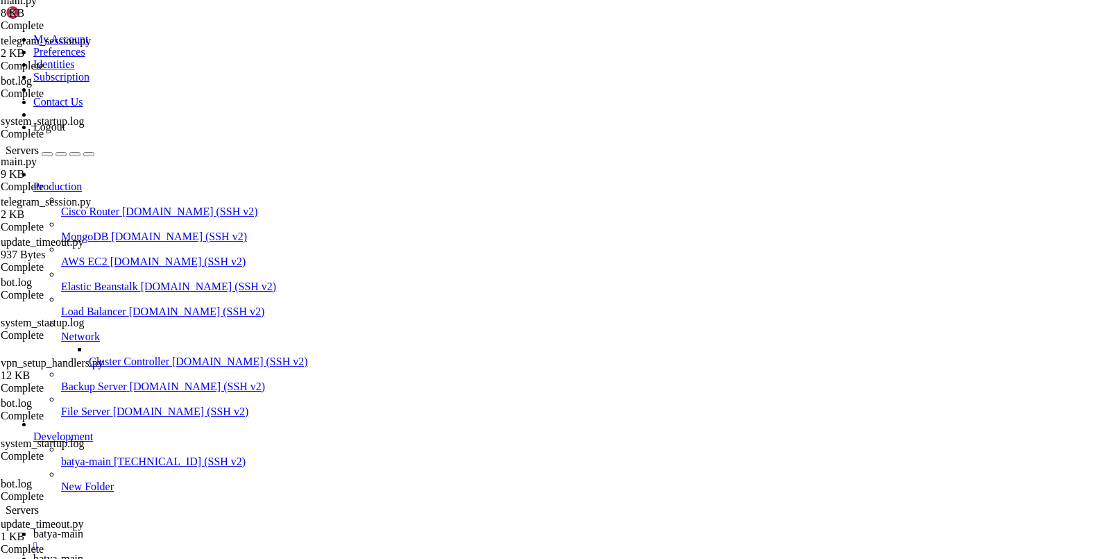
drag, startPoint x: 190, startPoint y: 1262, endPoint x: -28, endPoint y: 1131, distance: 254.0
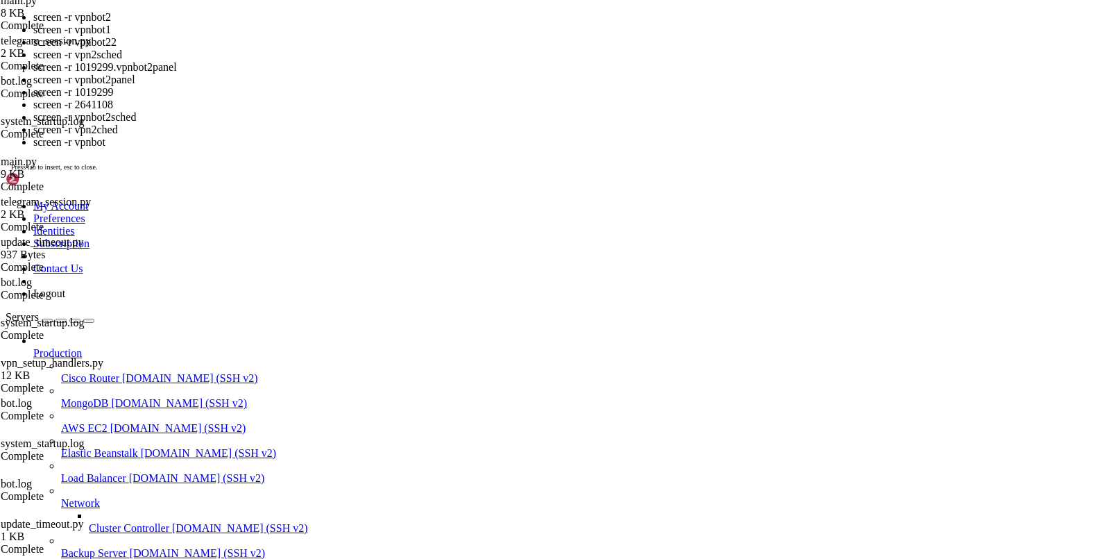
scroll to position [418695, 0]
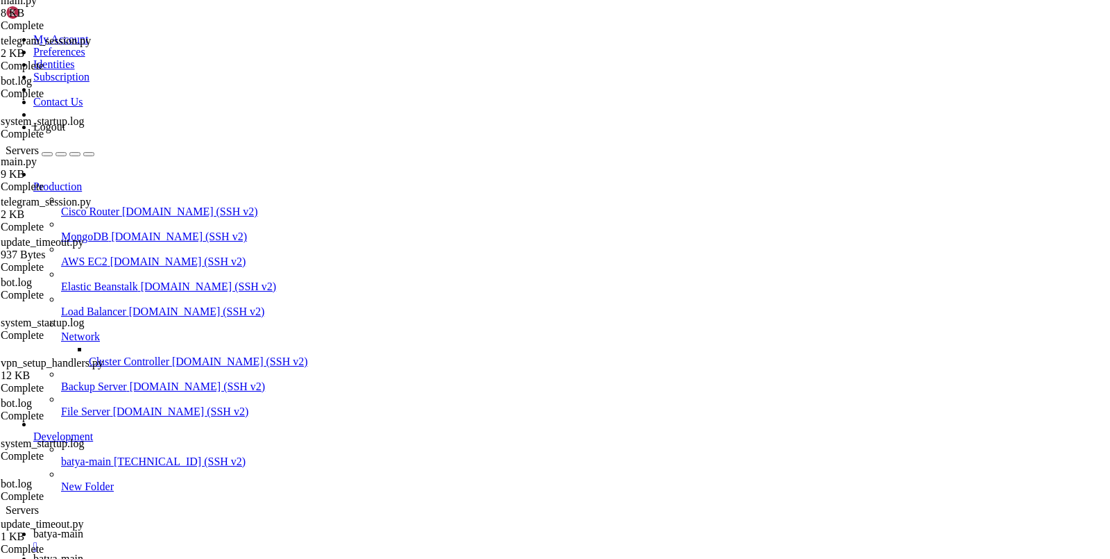
click at [83, 552] on span "batya-main" at bounding box center [58, 558] width 50 height 12
click at [83, 527] on span "batya-main" at bounding box center [58, 533] width 50 height 12
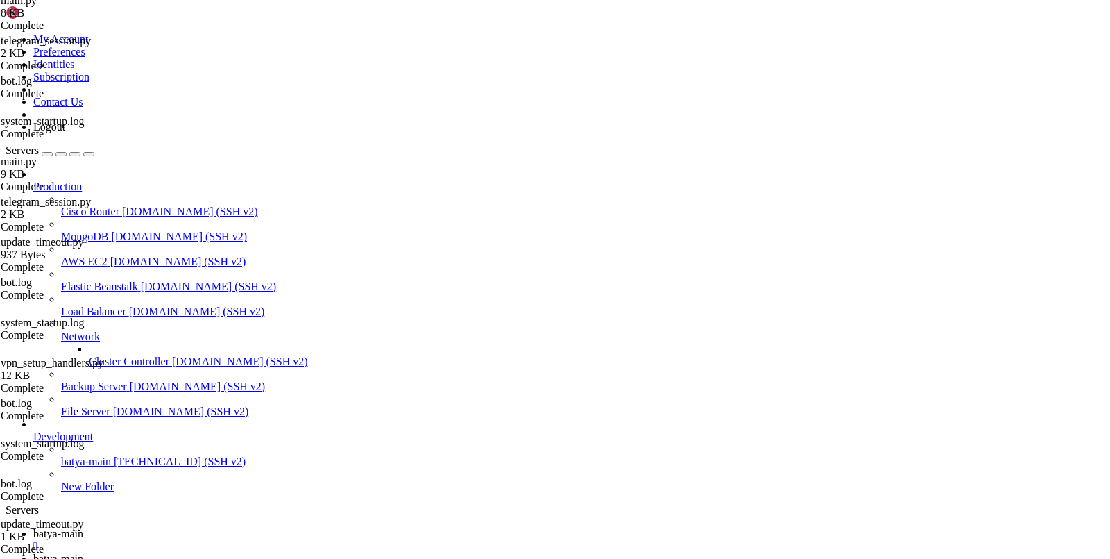
scroll to position [421626, 0]
